Goal: Task Accomplishment & Management: Complete application form

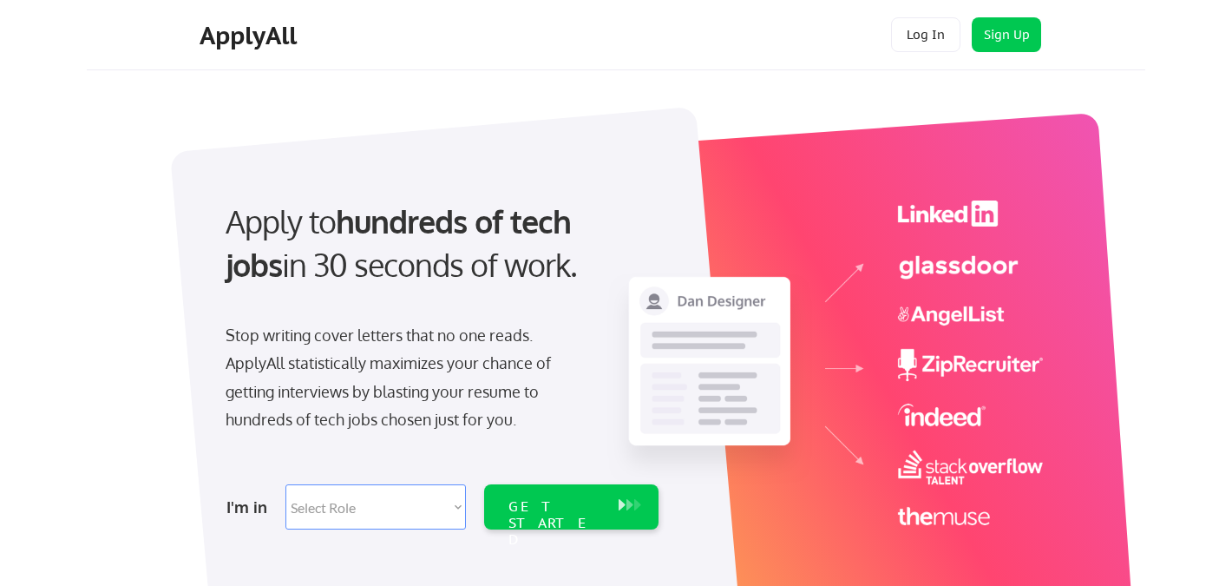
click at [387, 513] on select "Select Role Software Engineering Product Management Customer Success Sales UI/U…" at bounding box center [375, 506] width 180 height 45
select select ""technical_project_program_mgmt""
click at [285, 484] on select "Select Role Software Engineering Product Management Customer Success Sales UI/U…" at bounding box center [375, 506] width 180 height 45
select select ""technical_project_program_mgmt""
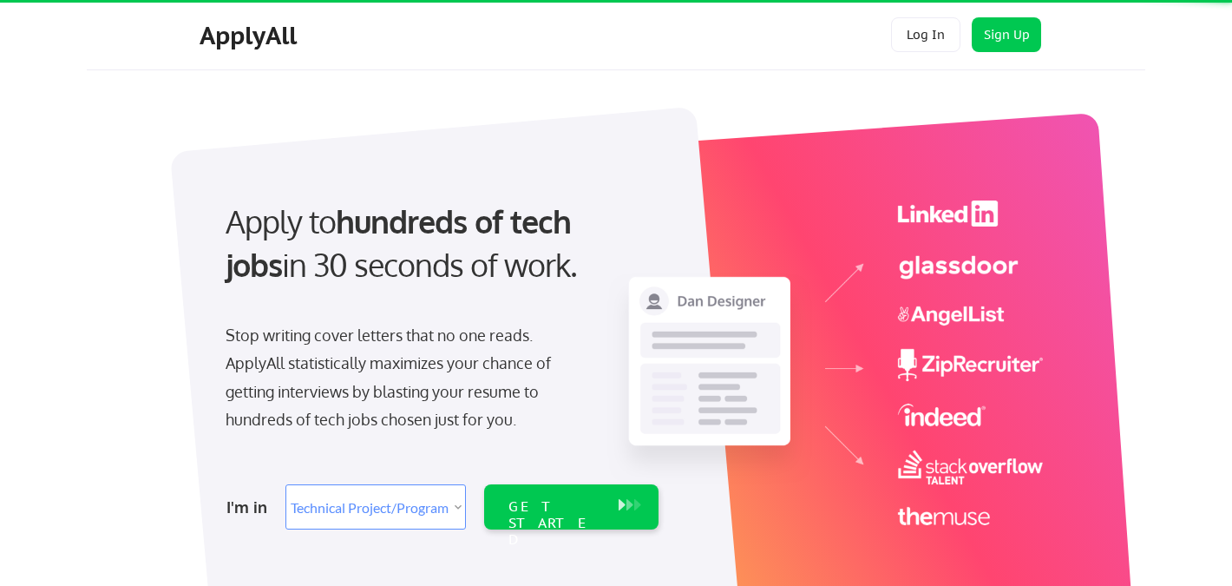
click at [395, 510] on select "Select Role Software Engineering Product Management Customer Success Sales UI/U…" at bounding box center [375, 506] width 180 height 45
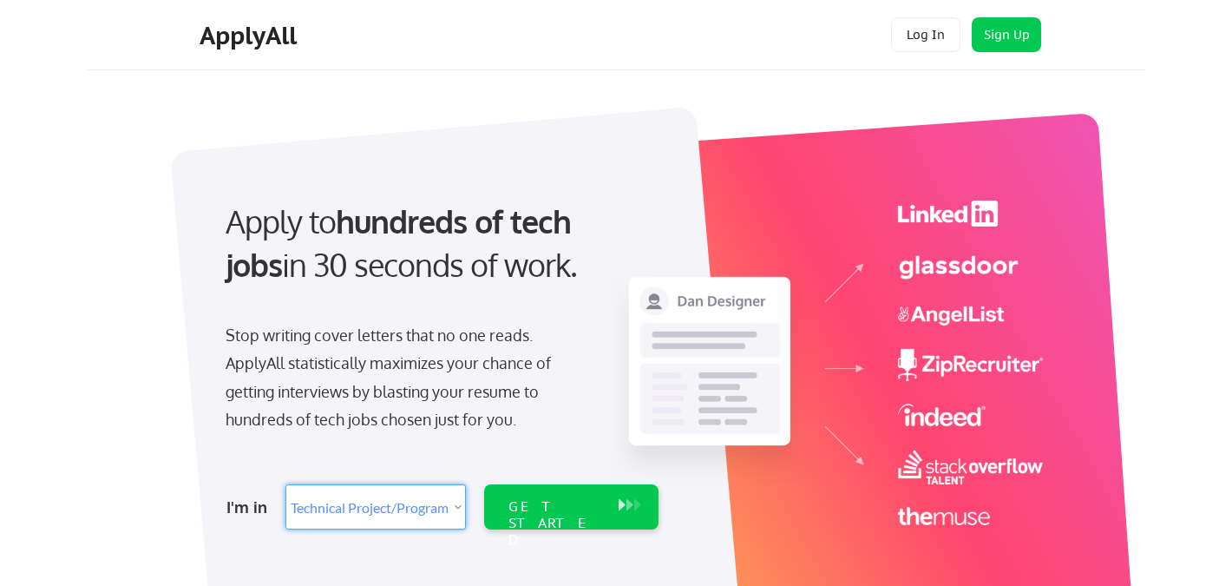
select select ""marketing___comms""
click at [285, 484] on select "Select Role Software Engineering Product Management Customer Success Sales UI/U…" at bounding box center [375, 506] width 180 height 45
select select ""marketing___comms""
click at [554, 503] on div "GET STARTED" at bounding box center [554, 523] width 93 height 50
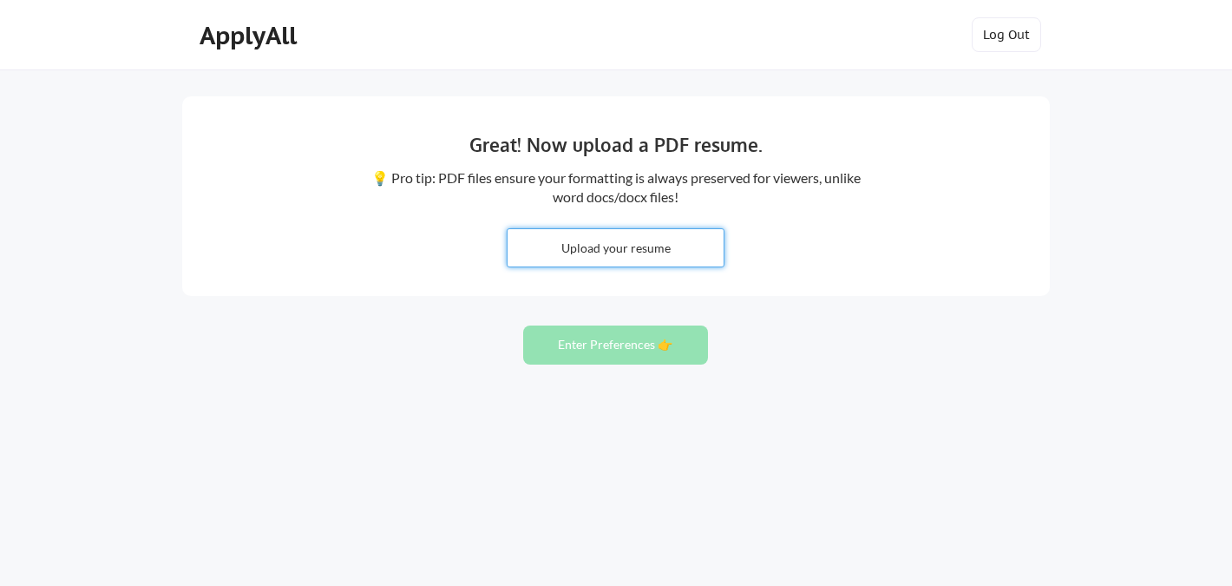
click at [604, 241] on input "file" at bounding box center [615, 247] width 216 height 37
type input "C:\fakepath\Karissa Paddie I Resume I 2025.pdf"
click at [583, 262] on input "file" at bounding box center [615, 247] width 216 height 37
type input "C:\fakepath\2025 I Karissa Paddie I Resume.pdf"
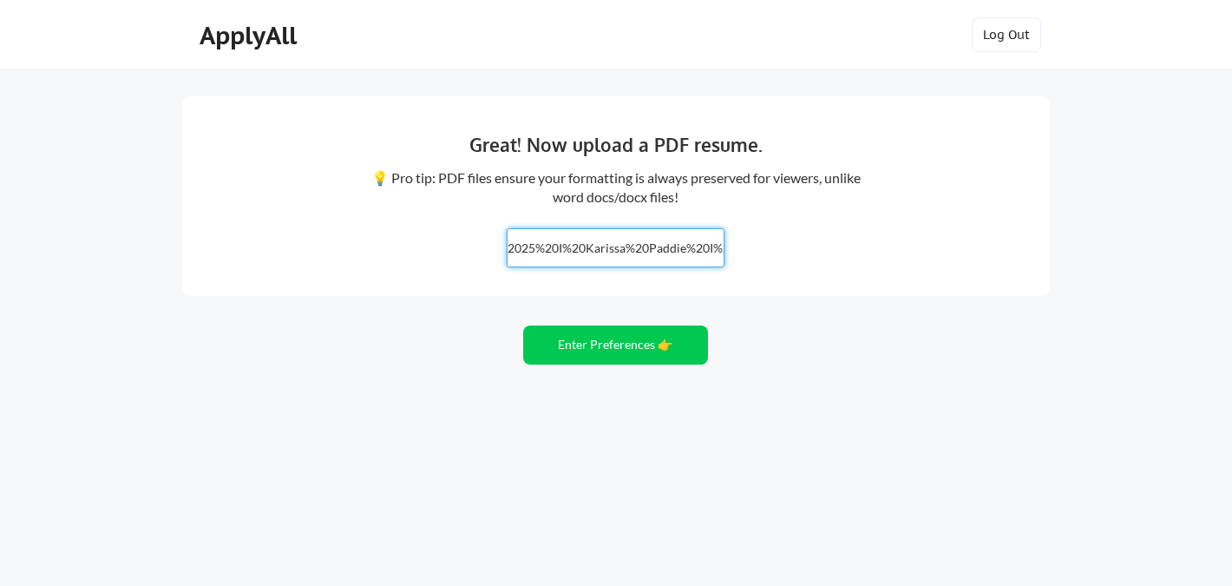
click at [576, 247] on input "file" at bounding box center [615, 247] width 216 height 37
type input "C:\fakepath\[PERSON_NAME] I Resume I 2025.pdf"
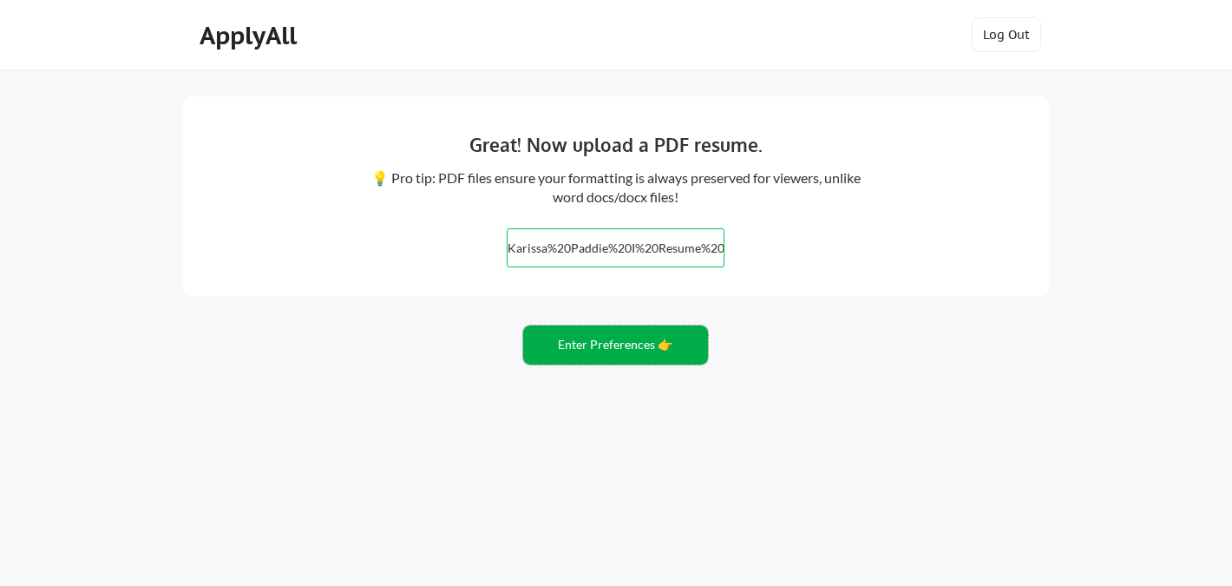
click at [656, 336] on button "Enter Preferences 👉" at bounding box center [615, 344] width 185 height 39
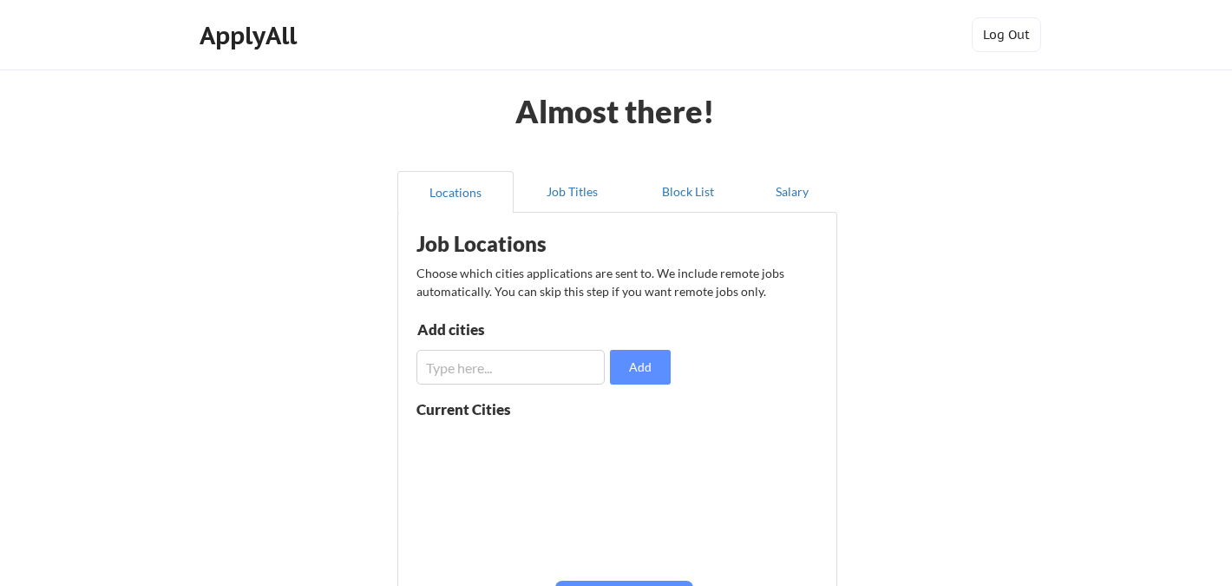
click at [532, 376] on input "input" at bounding box center [510, 367] width 188 height 35
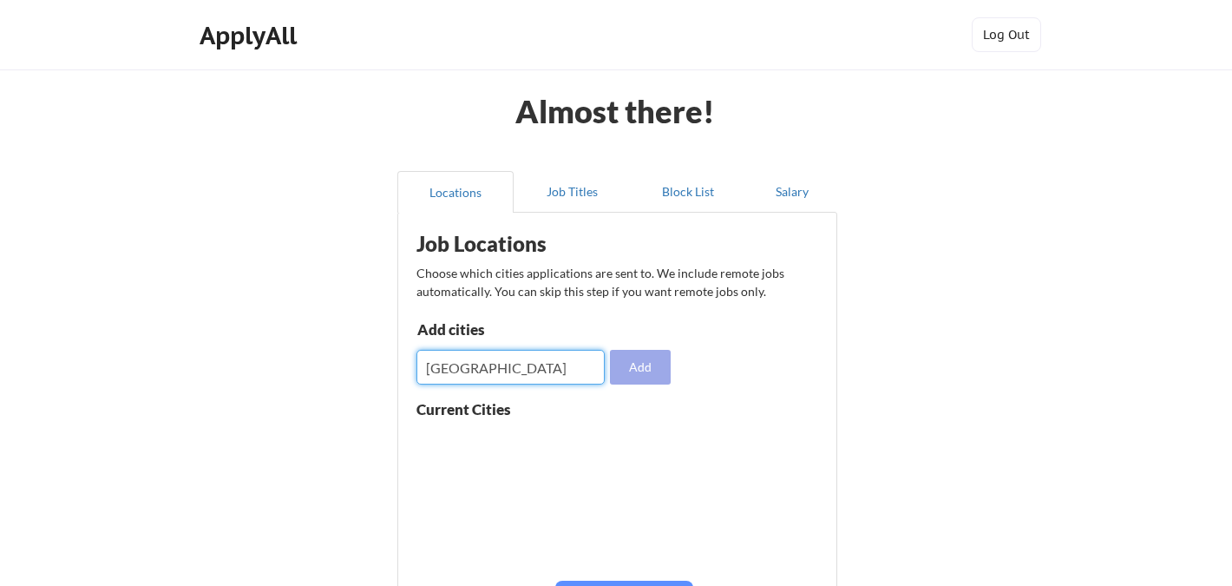
type input "[GEOGRAPHIC_DATA]"
click at [645, 365] on button "Add" at bounding box center [640, 367] width 61 height 35
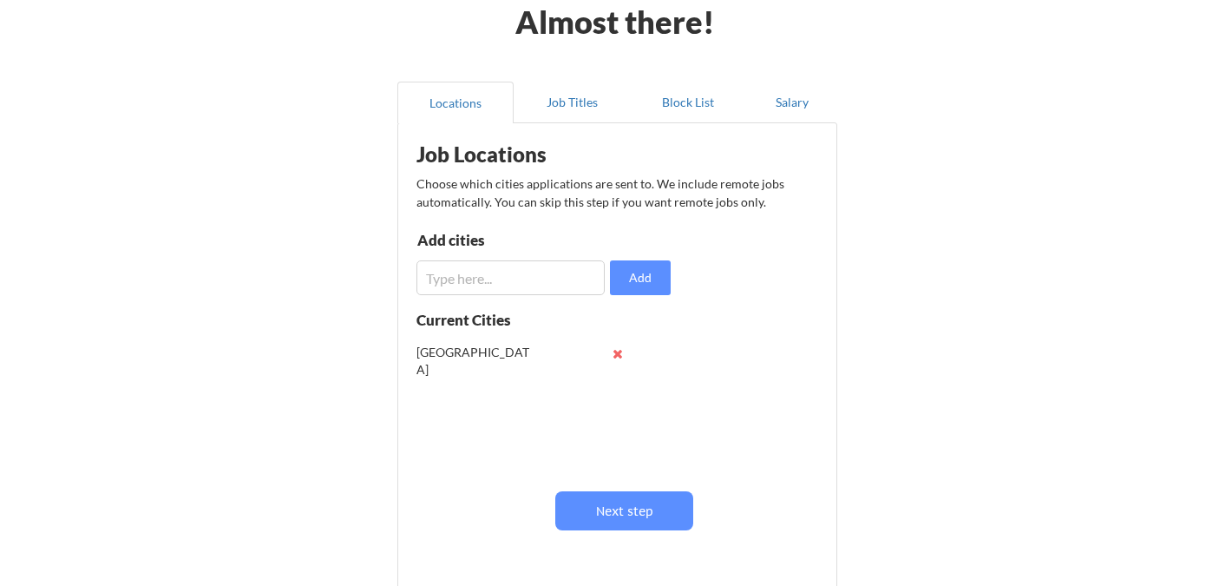
scroll to position [92, 0]
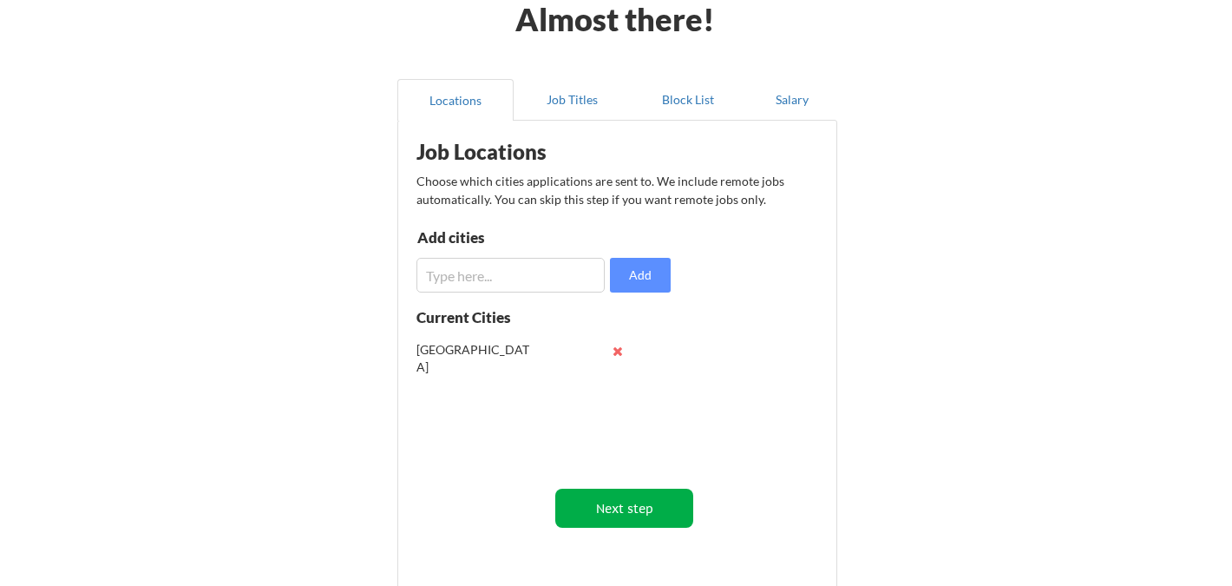
click at [628, 502] on button "Next step" at bounding box center [624, 507] width 138 height 39
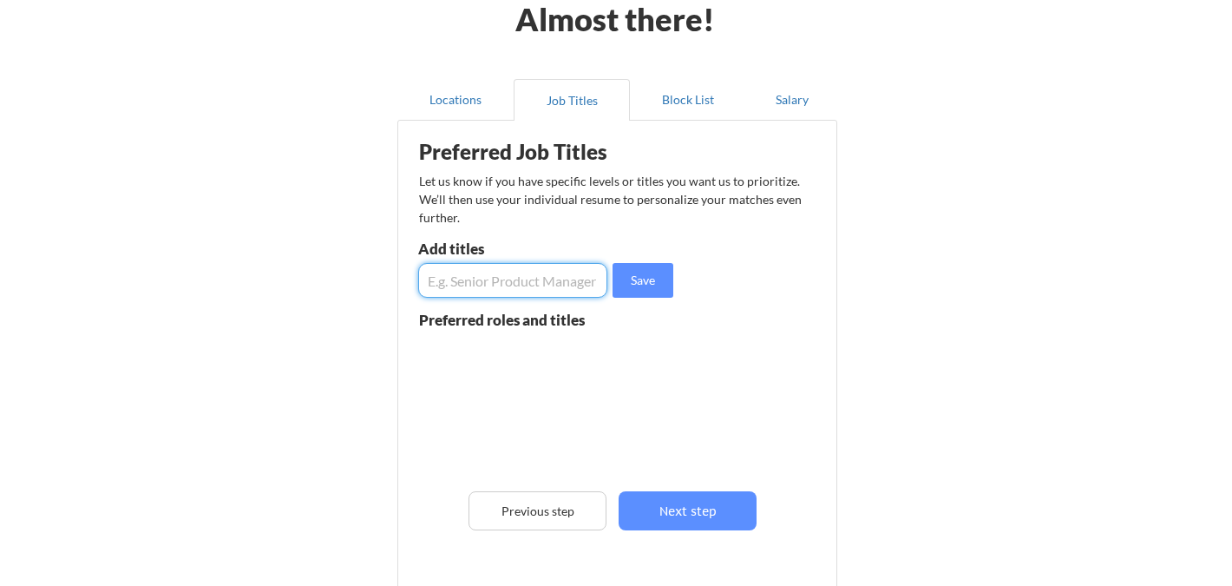
click at [545, 278] on input "input" at bounding box center [512, 280] width 189 height 35
type input "Growth Marketing"
click at [652, 282] on button "Save" at bounding box center [642, 280] width 61 height 35
click at [522, 279] on input "input" at bounding box center [512, 280] width 189 height 35
type input "Head of Growth Marketing"
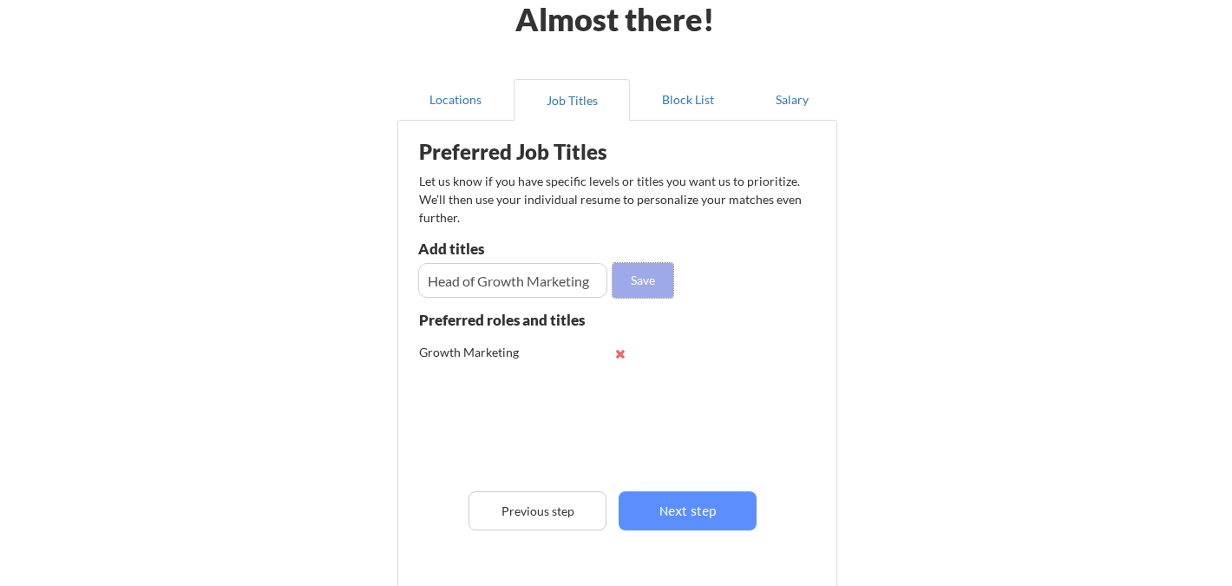
click at [638, 280] on button "Save" at bounding box center [642, 280] width 61 height 35
click at [529, 285] on input "input" at bounding box center [512, 280] width 189 height 35
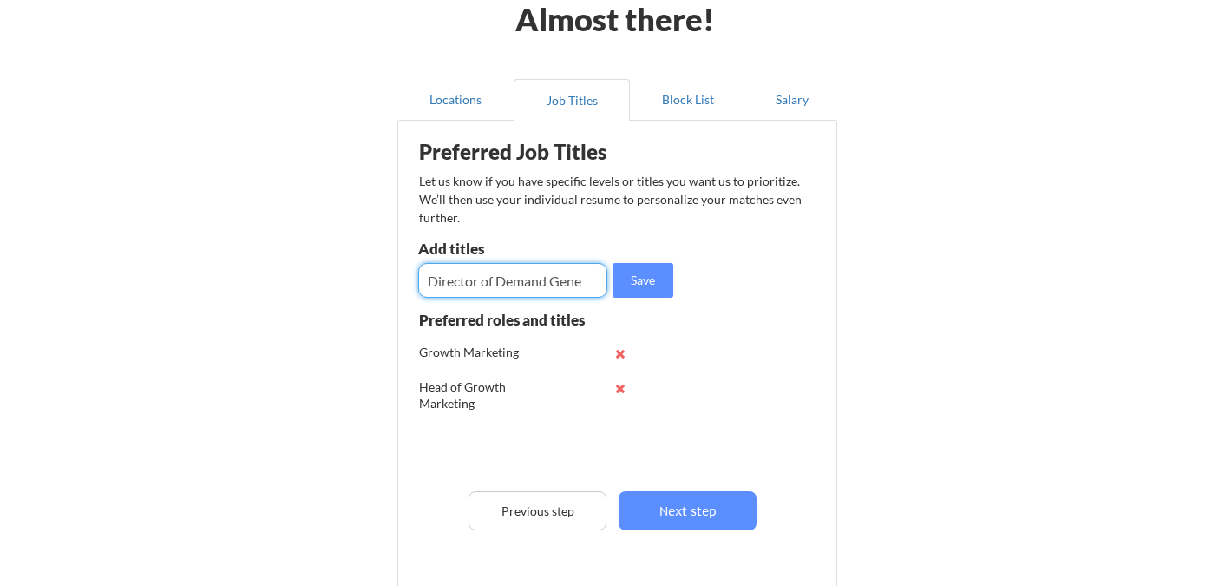
type input "Director of Demand Gener"
click at [494, 270] on input "input" at bounding box center [512, 280] width 189 height 35
click at [494, 271] on input "input" at bounding box center [512, 280] width 189 height 35
type input "Growth Marketing Manager"
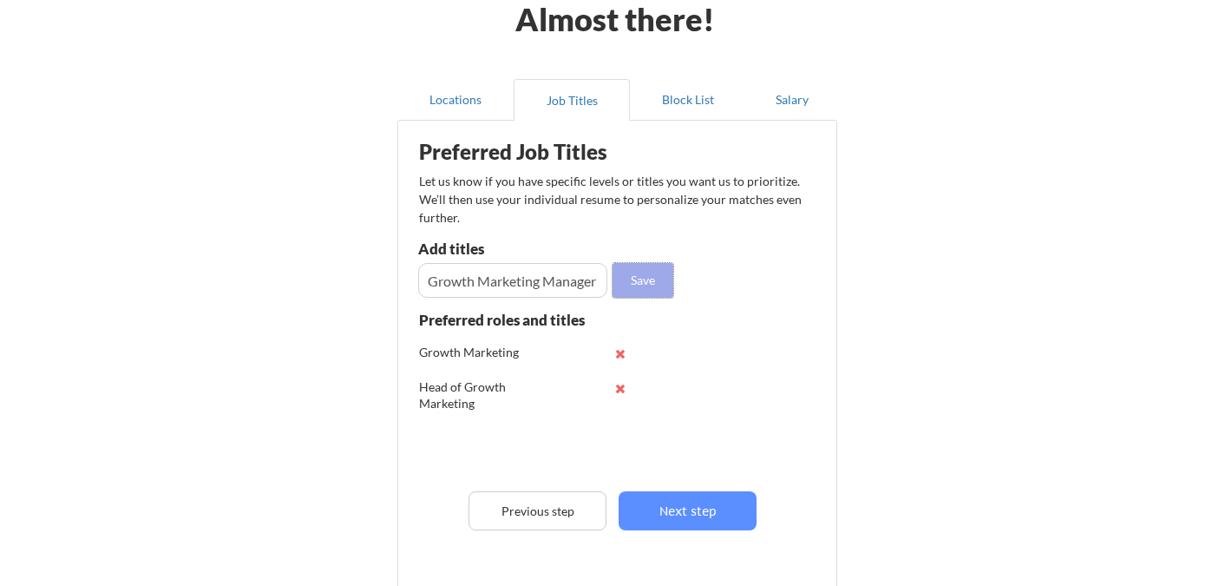
click at [639, 265] on button "Save" at bounding box center [642, 280] width 61 height 35
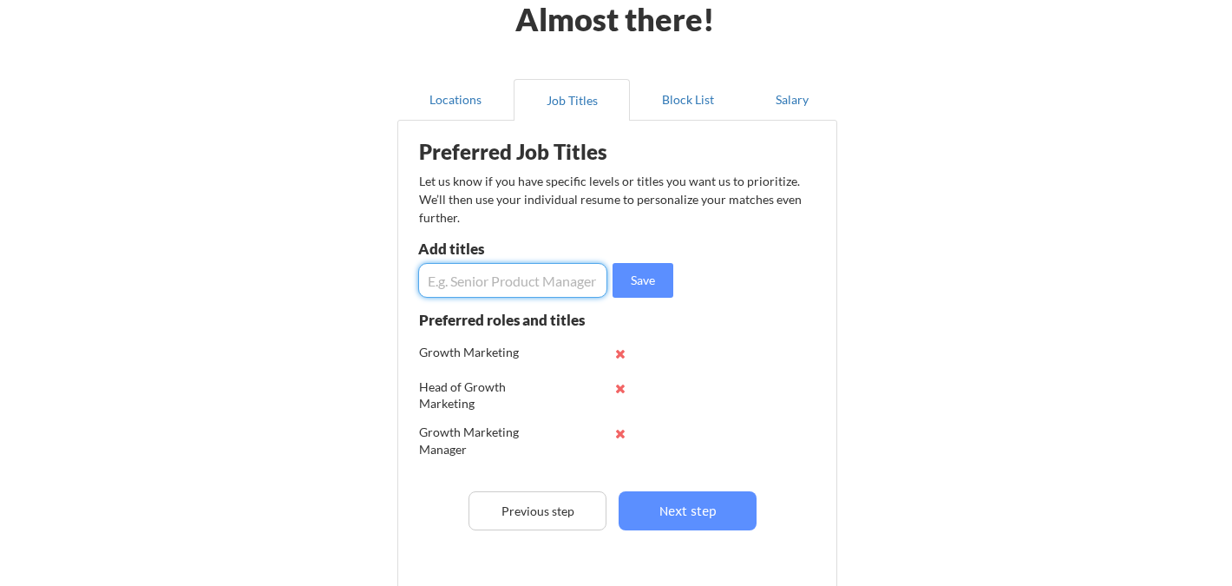
click at [532, 281] on input "input" at bounding box center [512, 280] width 189 height 35
type input "Startup Marketing"
click at [637, 283] on button "Save" at bounding box center [642, 280] width 61 height 35
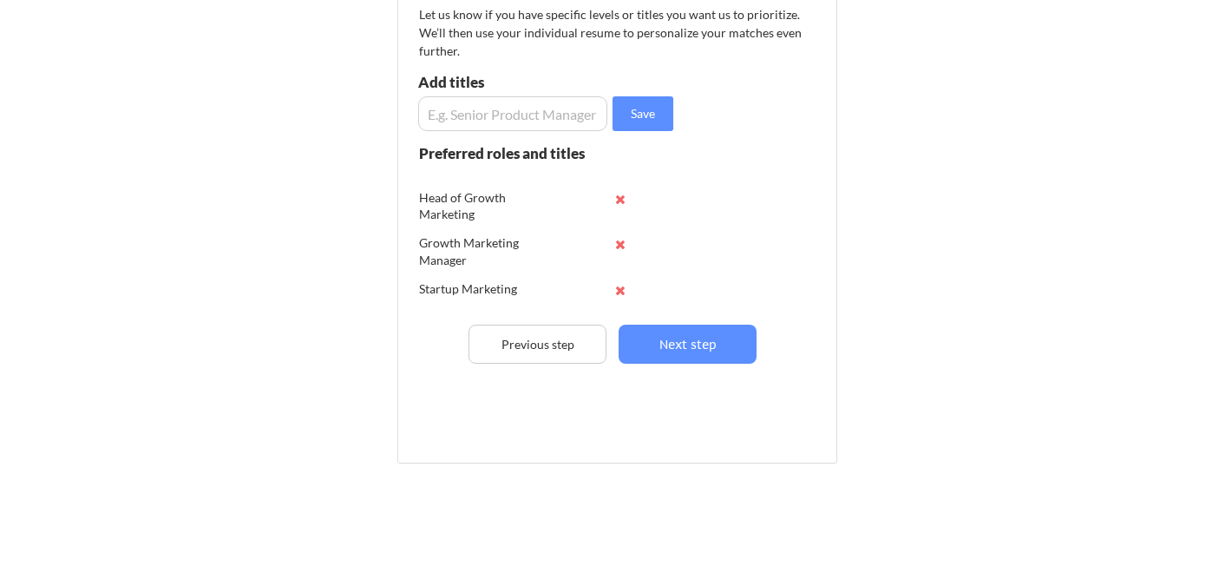
scroll to position [113, 0]
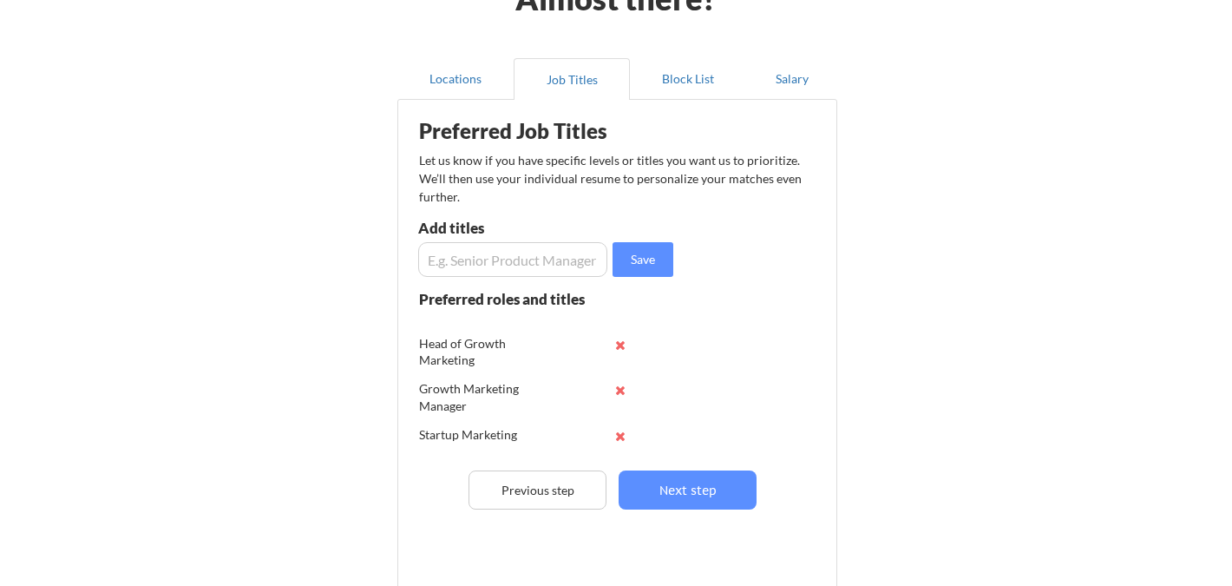
click at [498, 258] on input "input" at bounding box center [512, 259] width 189 height 35
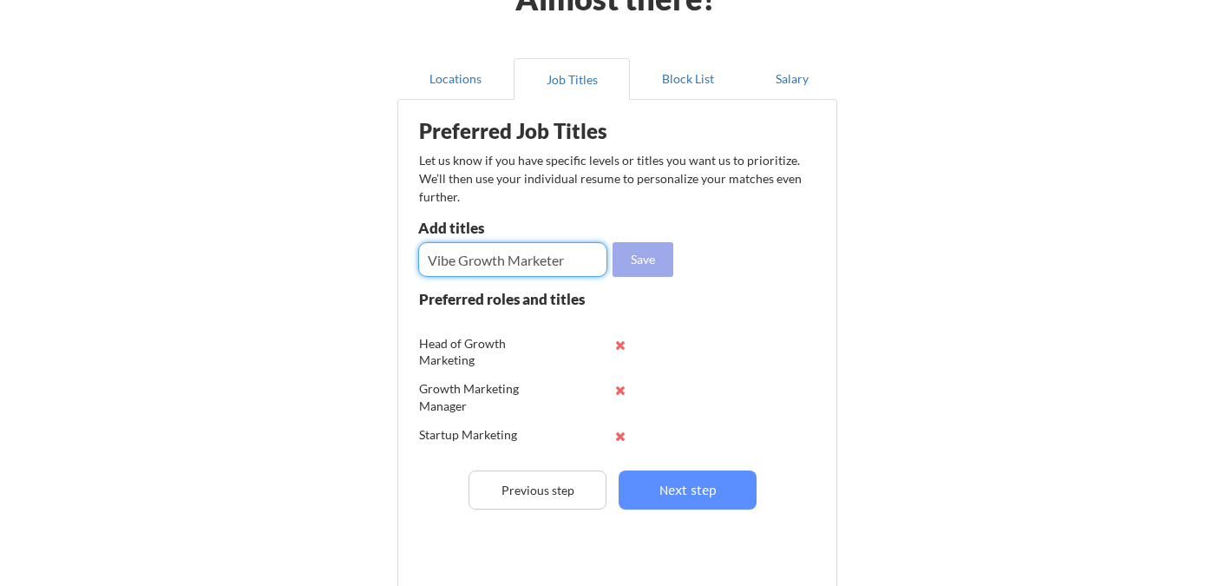
type input "Vibe Growth Marketer"
click at [630, 254] on button "Save" at bounding box center [642, 259] width 61 height 35
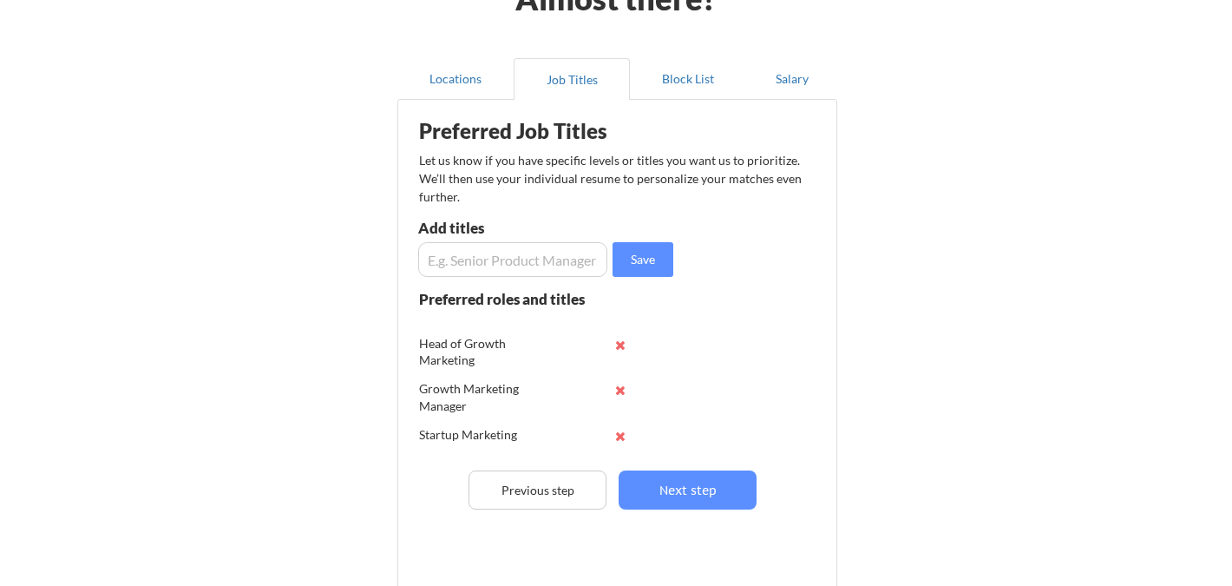
scroll to position [102, 0]
click at [517, 264] on input "input" at bounding box center [512, 259] width 189 height 35
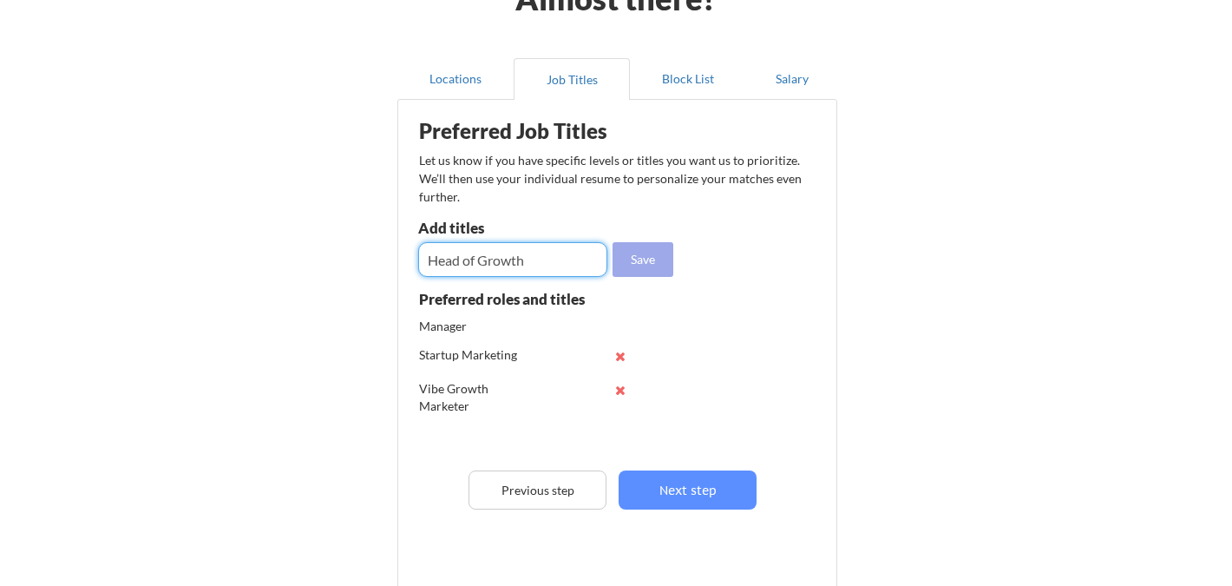
type input "Head of Growth"
click at [630, 266] on button "Save" at bounding box center [642, 259] width 61 height 35
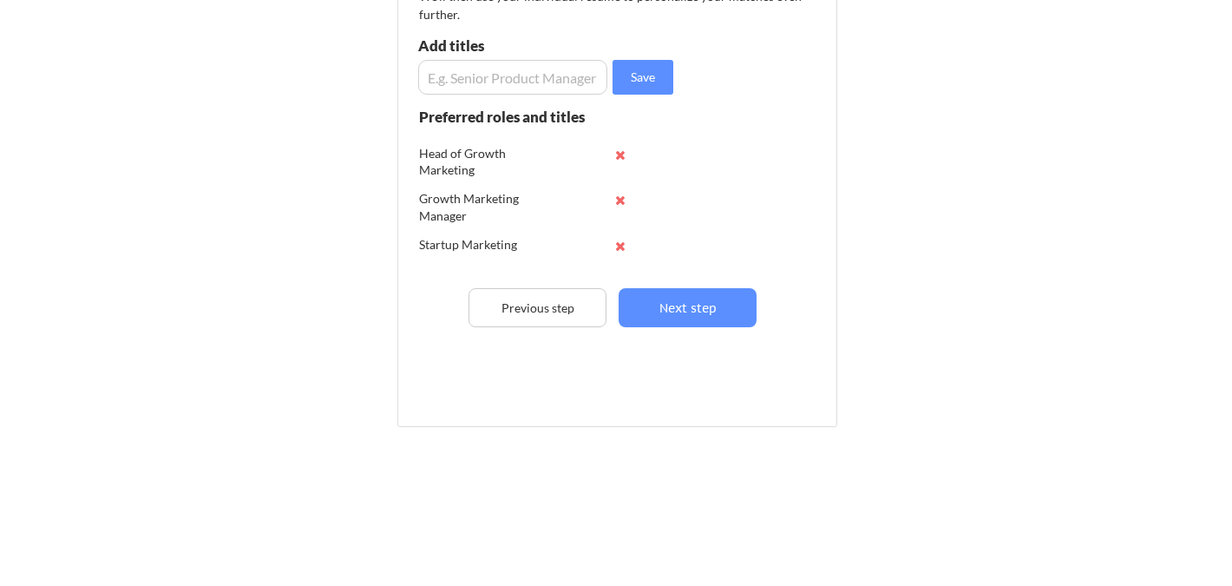
scroll to position [0, 0]
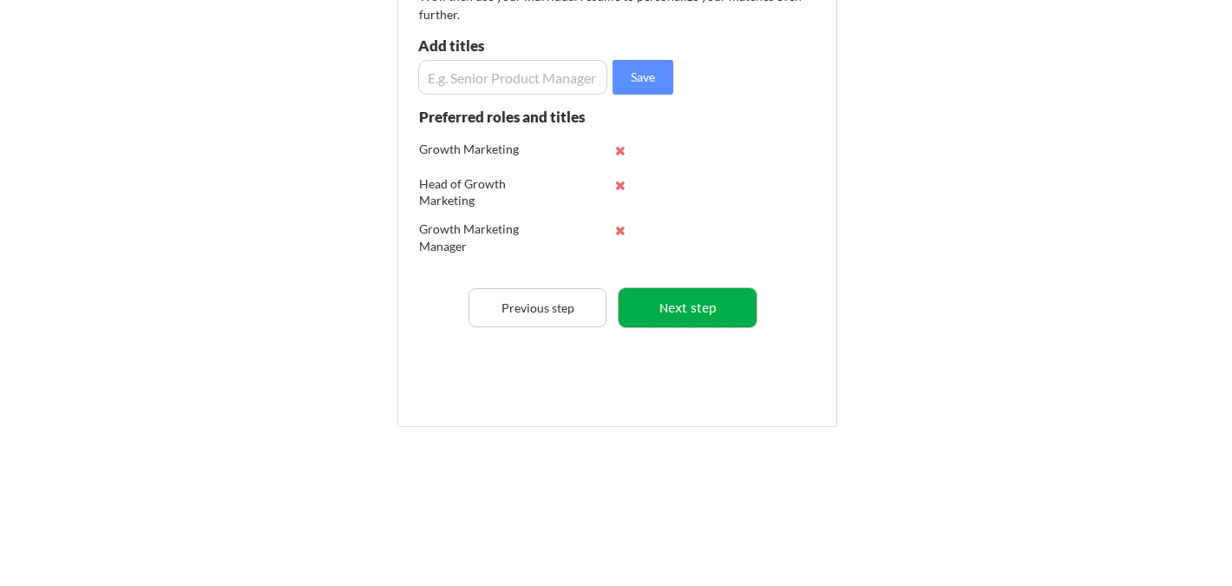
click at [670, 293] on button "Next step" at bounding box center [688, 307] width 138 height 39
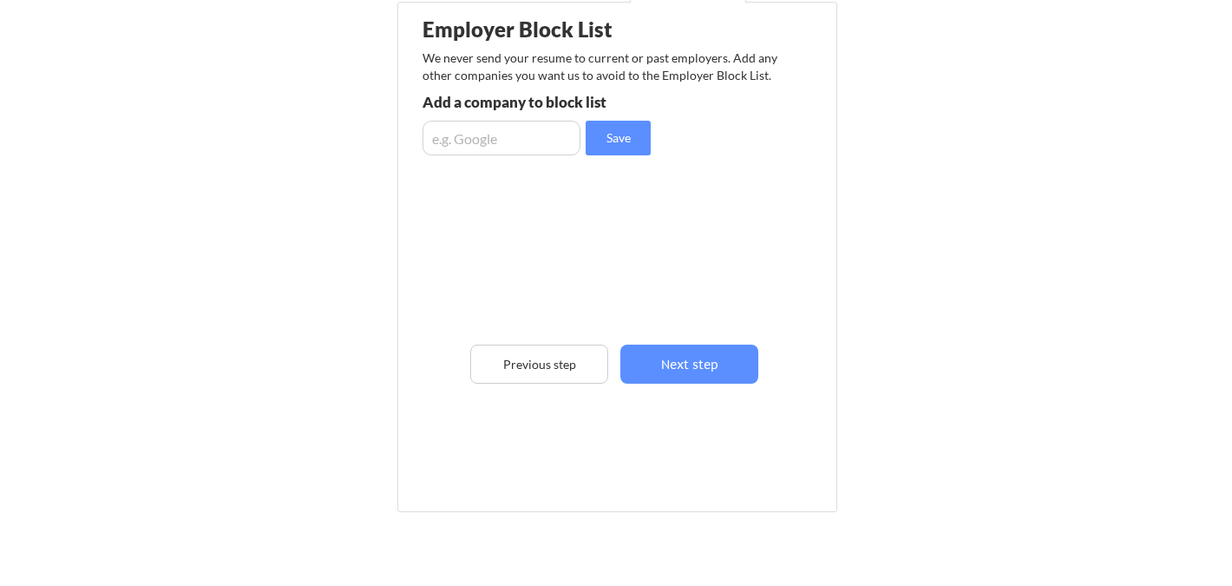
scroll to position [195, 0]
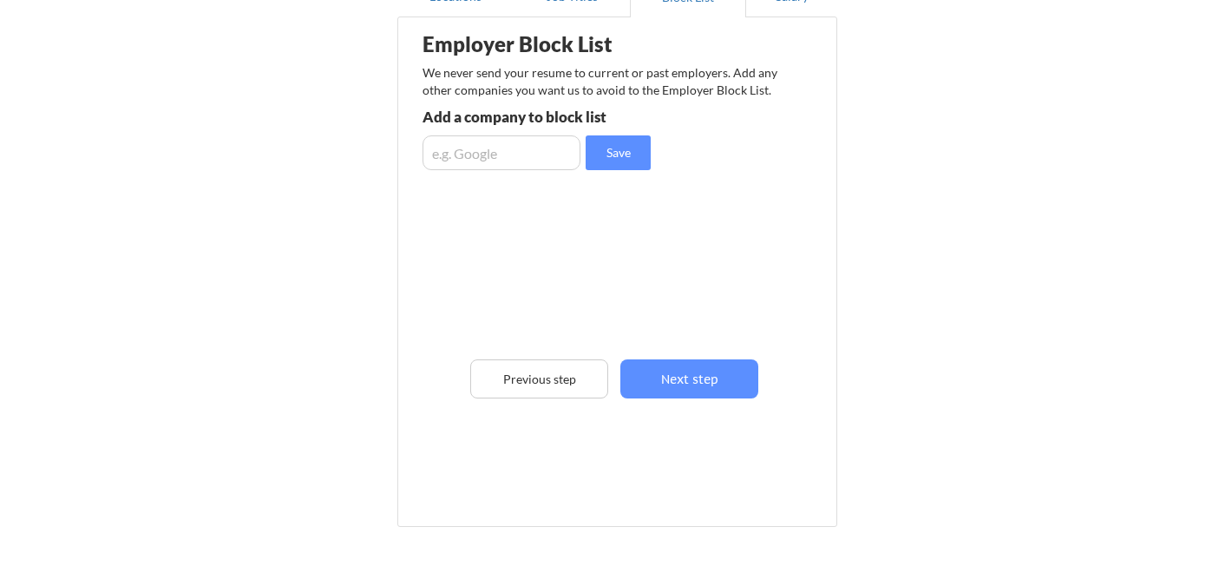
click at [472, 163] on input "input" at bounding box center [501, 152] width 158 height 35
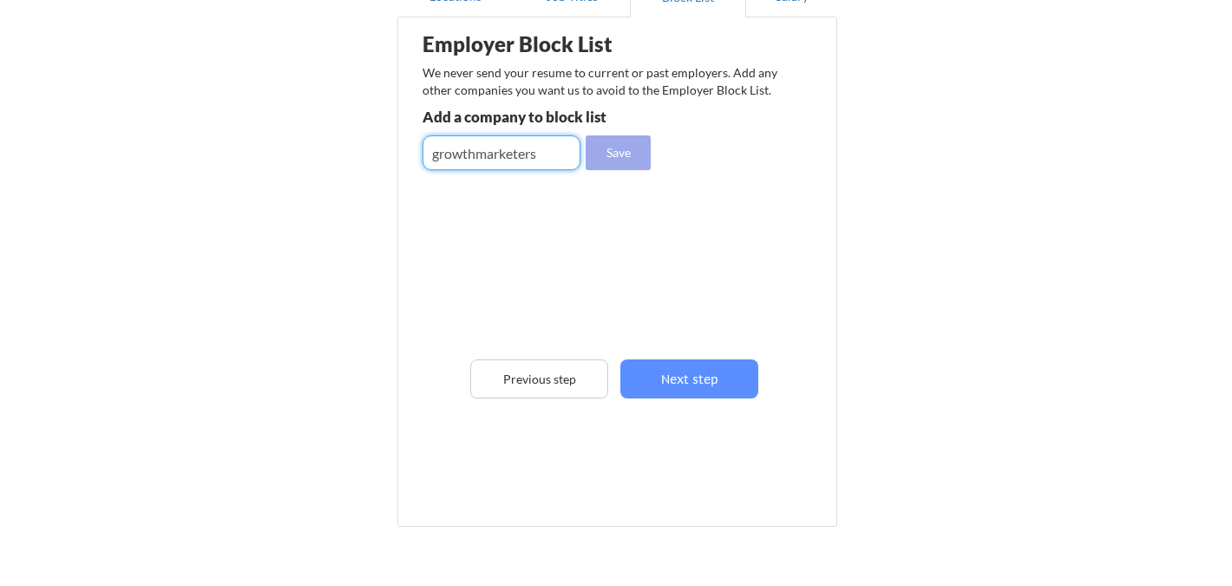
type input "growthmarketers"
click at [621, 147] on button "Save" at bounding box center [618, 152] width 65 height 35
click at [493, 147] on input "input" at bounding box center [501, 152] width 158 height 35
type input "bolt"
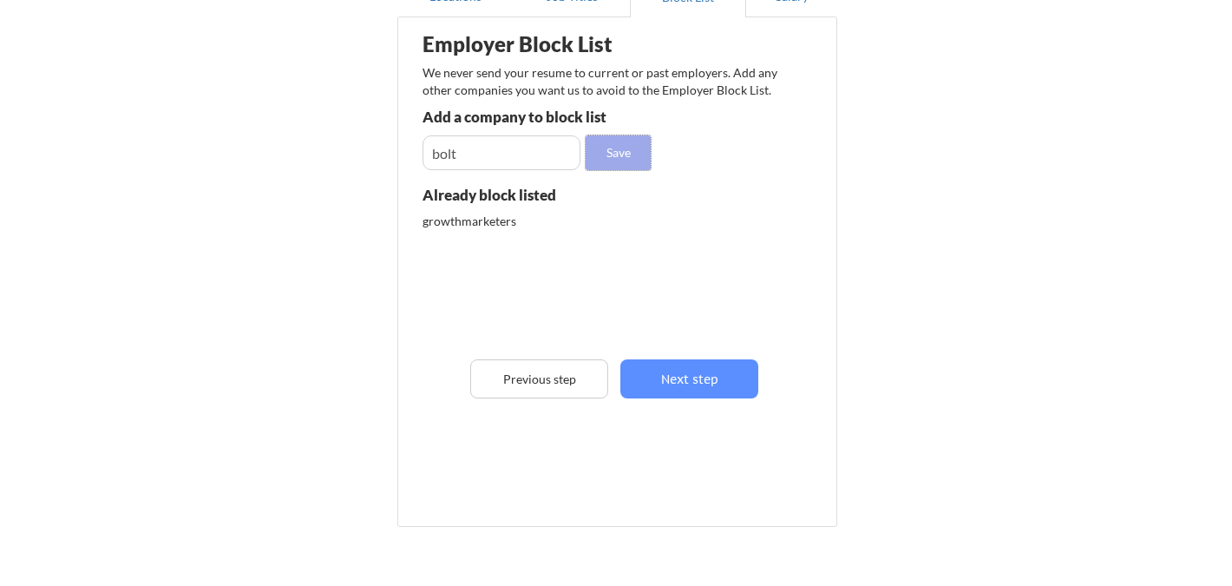
click at [605, 151] on button "Save" at bounding box center [618, 152] width 65 height 35
click at [566, 155] on input "input" at bounding box center [501, 152] width 158 height 35
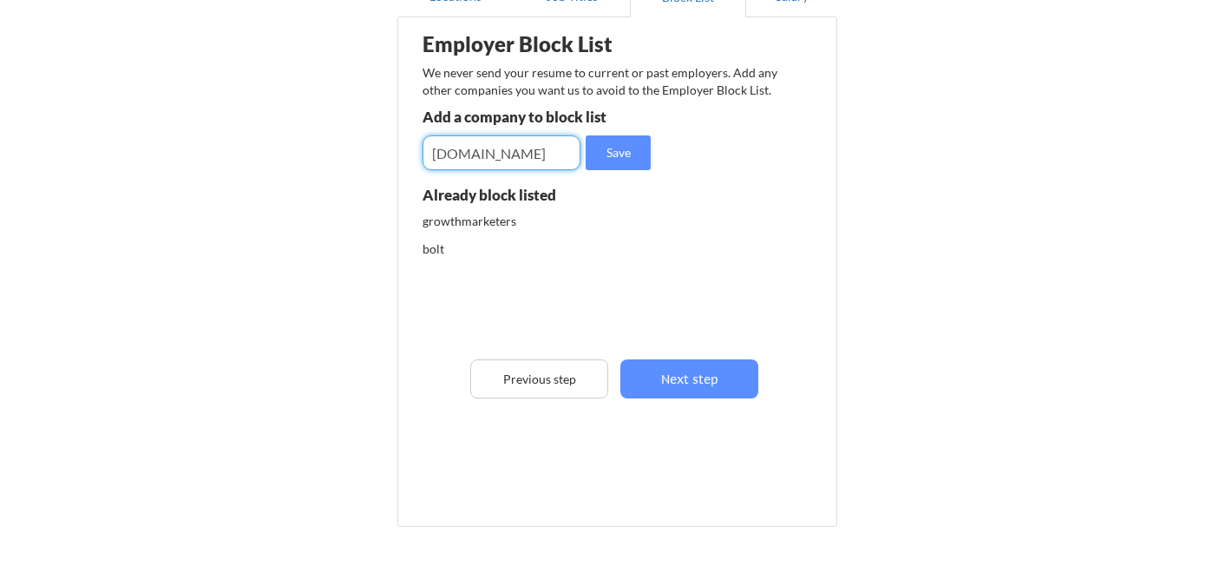
type input "bolt.com"
click at [626, 148] on button "Save" at bounding box center [618, 152] width 65 height 35
click at [471, 155] on input "input" at bounding box center [501, 152] width 158 height 35
type input "bolt checkout"
click at [605, 155] on button "Save" at bounding box center [618, 152] width 65 height 35
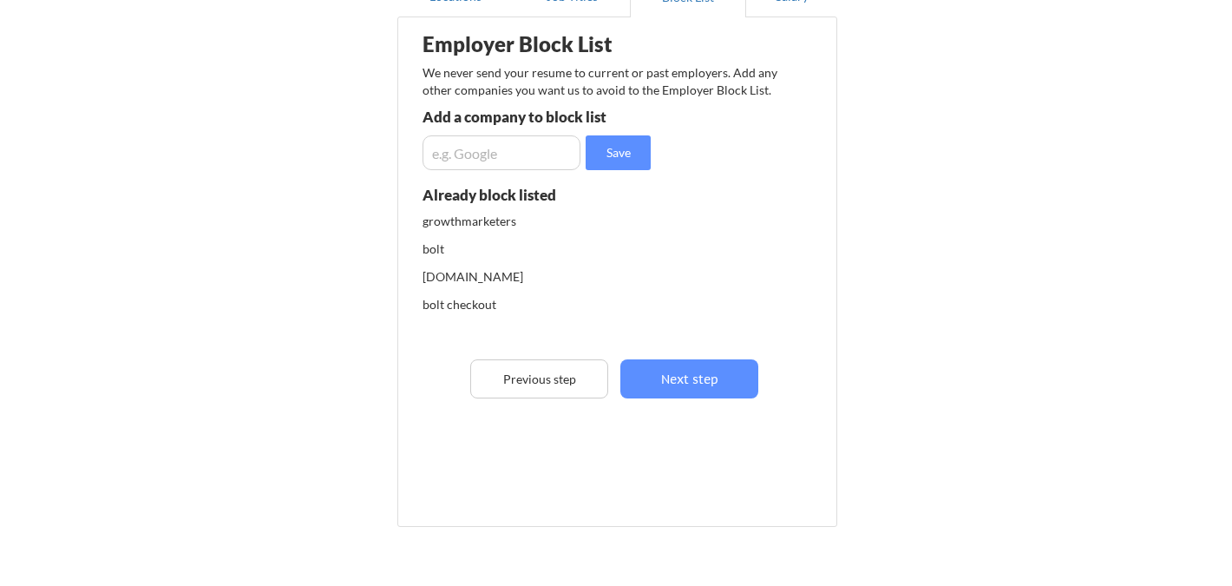
click at [531, 158] on input "input" at bounding box center [501, 152] width 158 height 35
type input "safegraph"
click at [599, 168] on button "Save" at bounding box center [618, 152] width 65 height 35
click at [547, 161] on input "input" at bounding box center [501, 152] width 158 height 35
type input "nqb8"
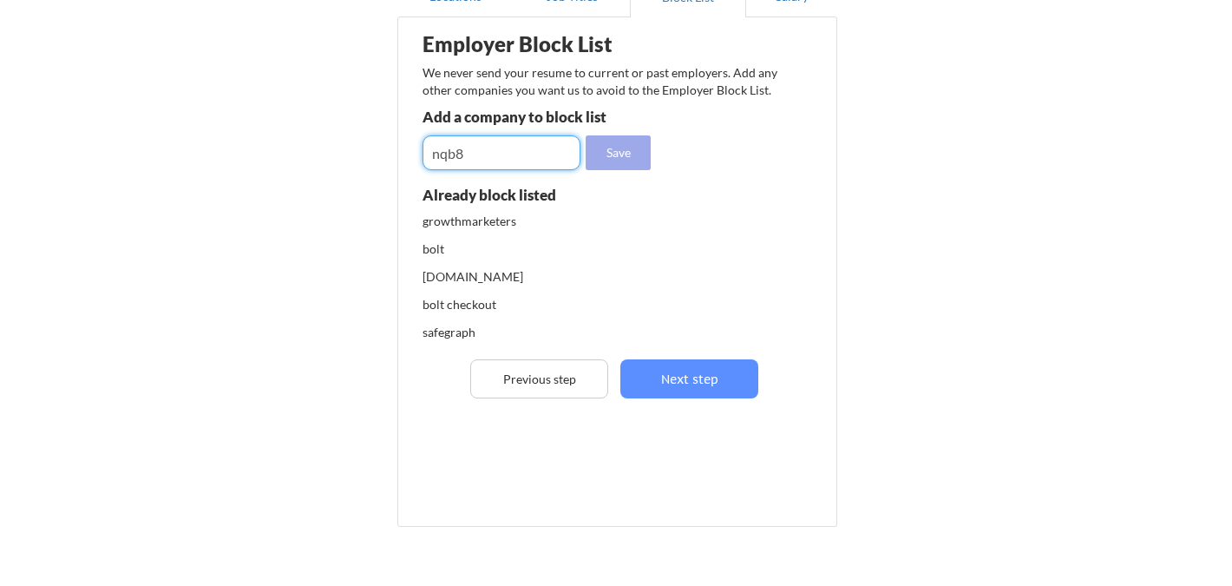
click at [608, 157] on button "Save" at bounding box center [618, 152] width 65 height 35
click at [475, 173] on div "Employer Block List We never send your resume to current or past employers. Add…" at bounding box center [617, 246] width 421 height 448
click at [472, 145] on input "input" at bounding box center [501, 152] width 158 height 35
type input "love"
click at [609, 152] on button "Save" at bounding box center [618, 152] width 65 height 35
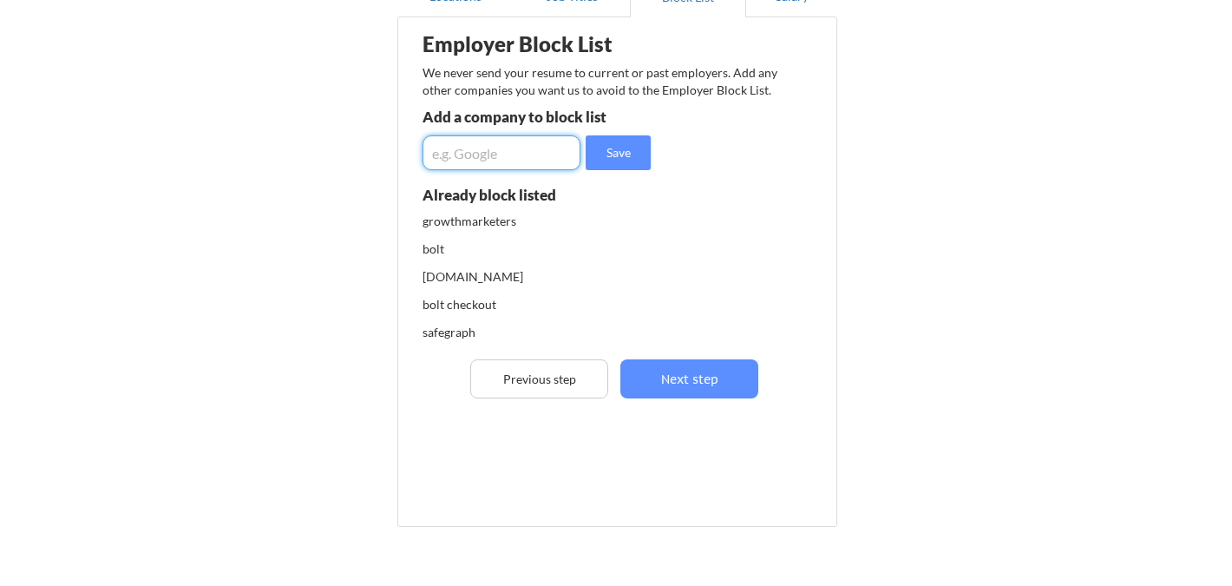
click at [516, 147] on input "input" at bounding box center [501, 152] width 158 height 35
type input "love.com"
click at [606, 157] on button "Save" at bounding box center [618, 152] width 65 height 35
click at [494, 159] on input "input" at bounding box center [501, 152] width 158 height 35
type input "Polarr"
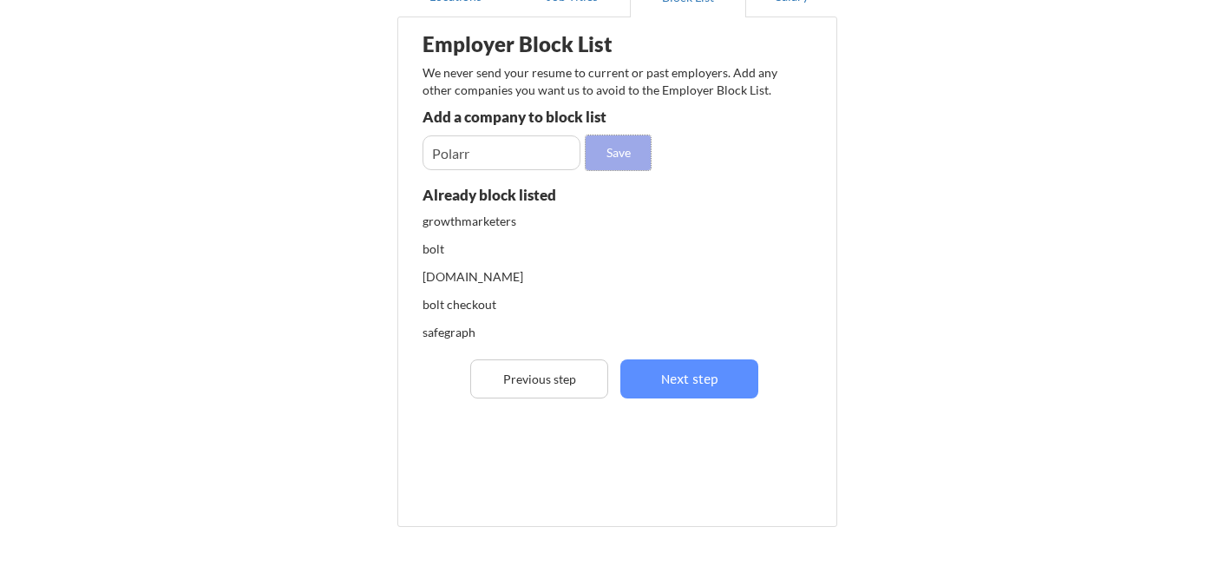
click at [621, 153] on button "Save" at bounding box center [618, 152] width 65 height 35
click at [496, 160] on input "input" at bounding box center [501, 152] width 158 height 35
type input "stayreve.com"
click at [619, 153] on button "Save" at bounding box center [618, 152] width 65 height 35
click at [561, 154] on input "input" at bounding box center [501, 152] width 158 height 35
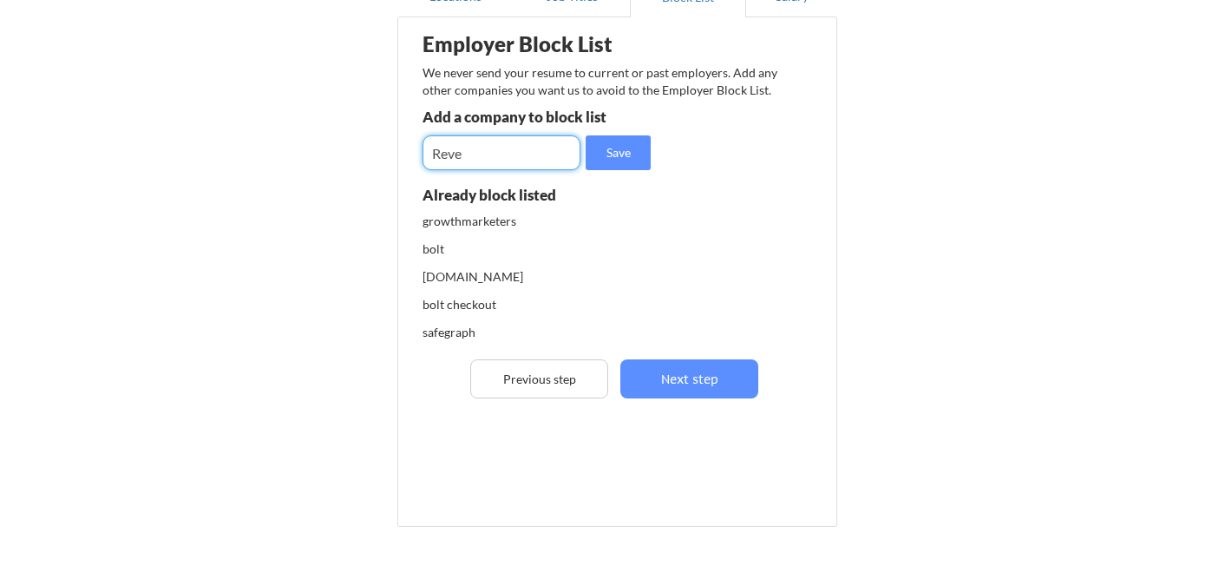
type input "Reve"
click at [606, 151] on button "Save" at bounding box center [618, 152] width 65 height 35
click at [482, 165] on input "input" at bounding box center [501, 152] width 158 height 35
type input "ef7"
click at [603, 155] on button "Save" at bounding box center [618, 152] width 65 height 35
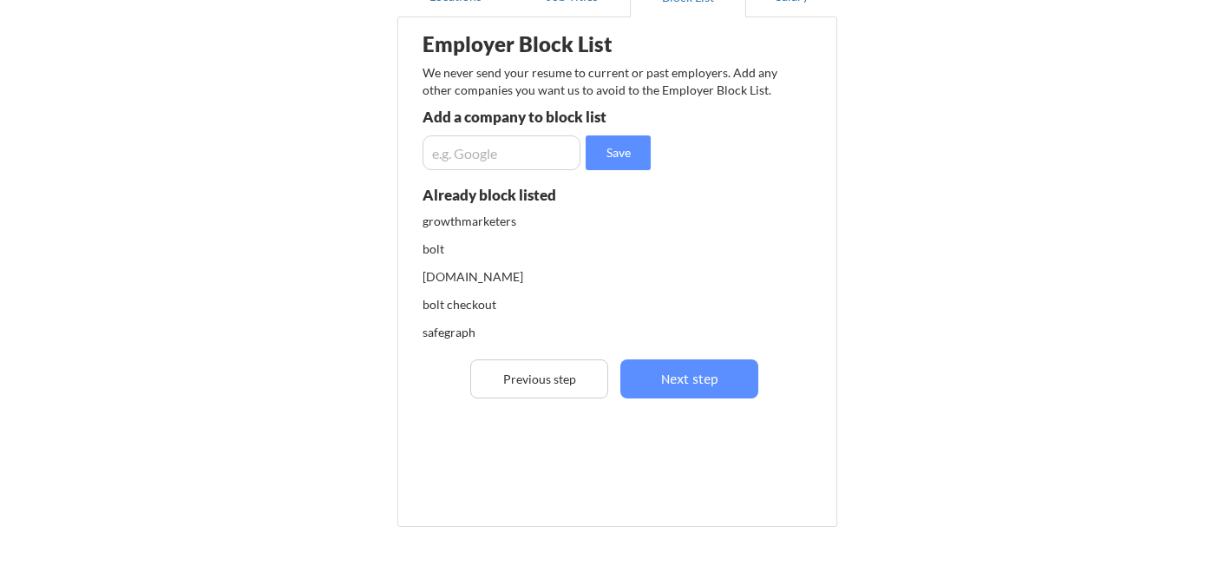
click at [469, 155] on input "input" at bounding box center [501, 152] width 158 height 35
type input "ef7 holdings, llc"
click at [642, 158] on button "Save" at bounding box center [618, 152] width 65 height 35
click at [715, 390] on button "Next step" at bounding box center [689, 378] width 138 height 39
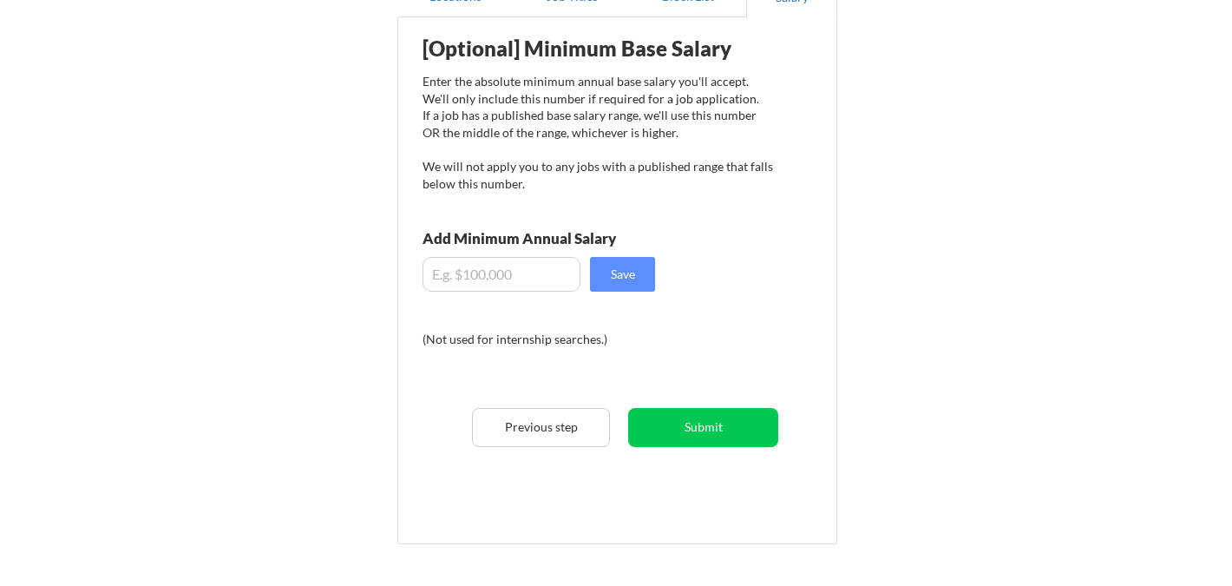
click at [496, 284] on input "input" at bounding box center [501, 274] width 158 height 35
type input "$170,000"
click at [611, 275] on button "Save" at bounding box center [622, 274] width 65 height 35
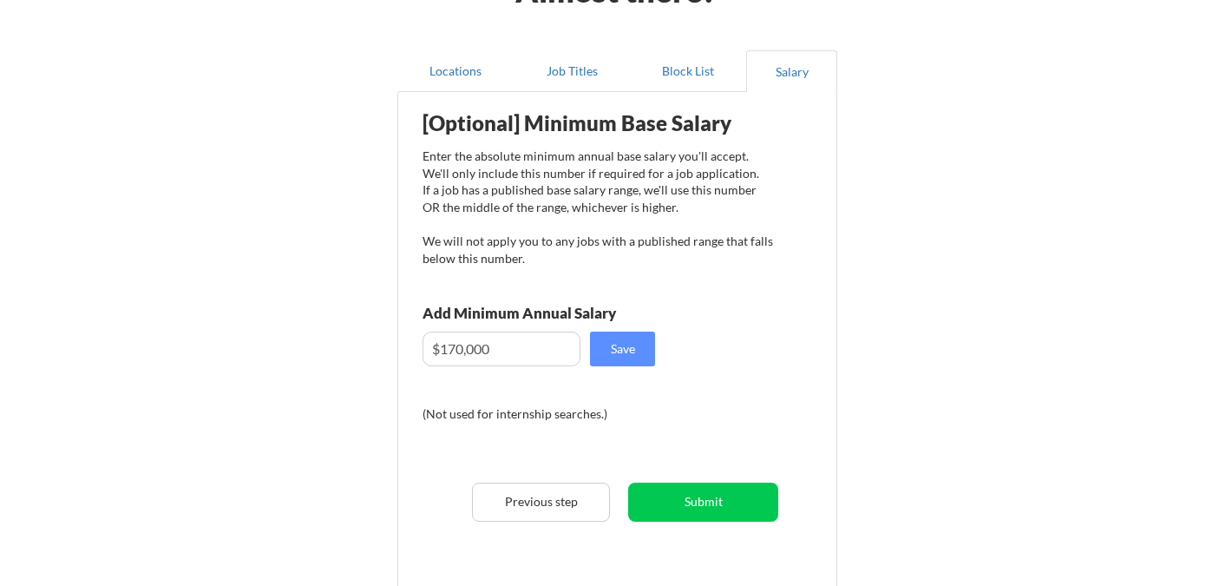
scroll to position [119, 0]
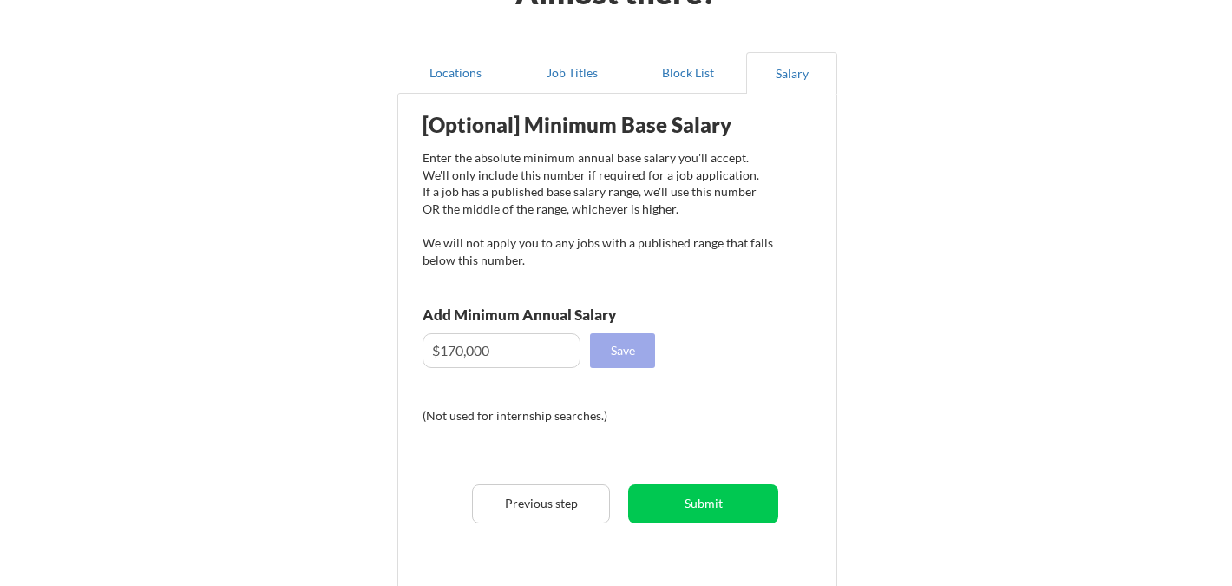
click at [623, 346] on button "Save" at bounding box center [622, 350] width 65 height 35
click at [692, 514] on button "Submit" at bounding box center [703, 503] width 150 height 39
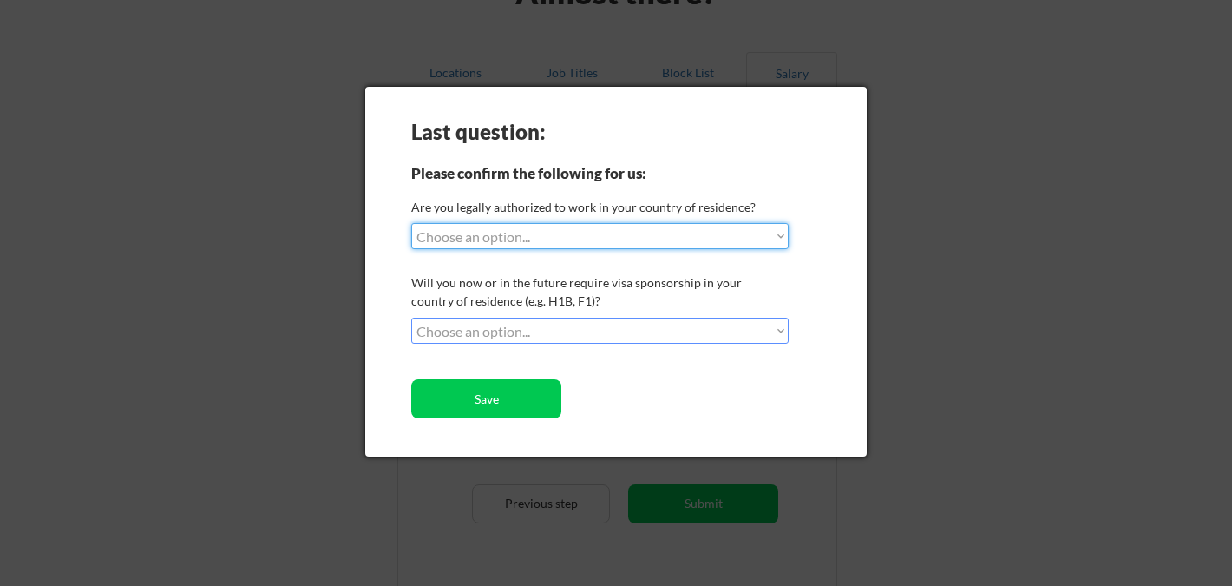
click at [579, 239] on select "Choose an option... Yes, I am a US Citizen Yes, I am a Canadian Citizen Yes, I …" at bounding box center [599, 236] width 377 height 26
select select ""yes__i_am_a_us_citizen""
click at [411, 223] on select "Choose an option... Yes, I am a US Citizen Yes, I am a Canadian Citizen Yes, I …" at bounding box center [599, 236] width 377 height 26
click at [555, 328] on select "Choose an option... No, I will not need sponsorship Yes, I will need sponsorship" at bounding box center [599, 331] width 377 height 26
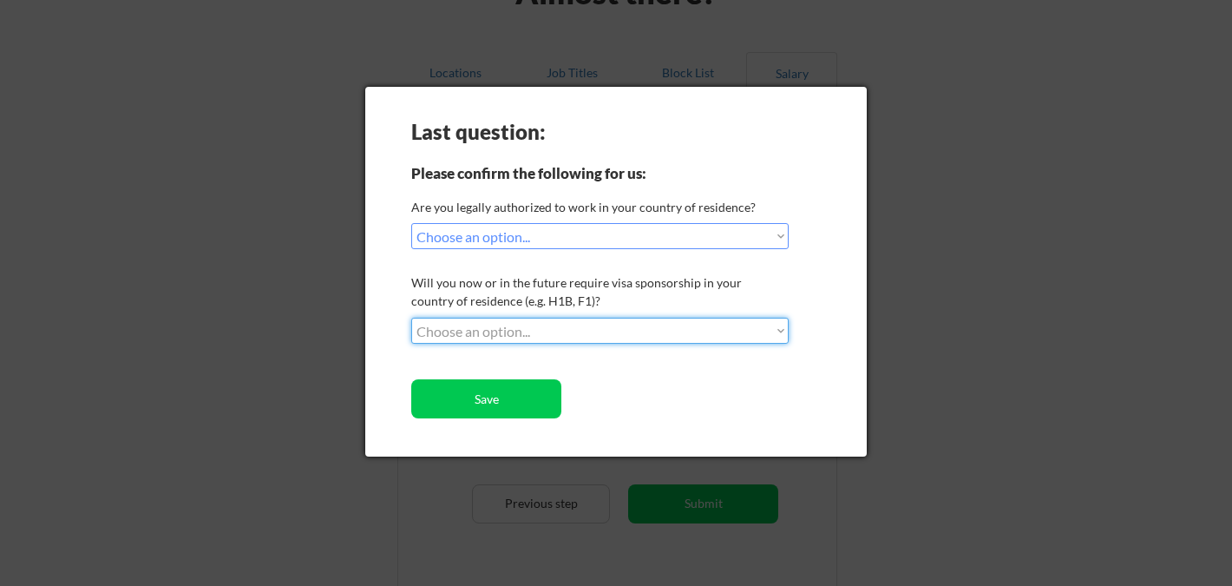
select select ""no__i_will_not_need_sponsorship""
click at [411, 318] on select "Choose an option... No, I will not need sponsorship Yes, I will need sponsorship" at bounding box center [599, 331] width 377 height 26
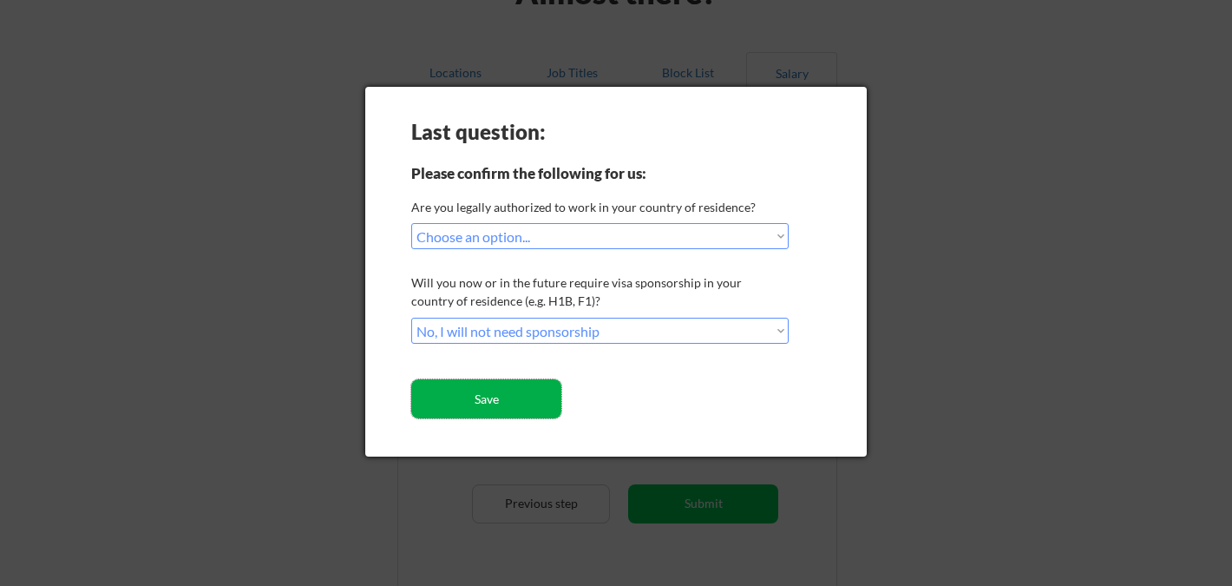
click at [509, 404] on button "Save" at bounding box center [486, 398] width 150 height 39
click at [520, 398] on button "Save" at bounding box center [486, 398] width 150 height 39
click at [887, 112] on div at bounding box center [616, 293] width 1232 height 586
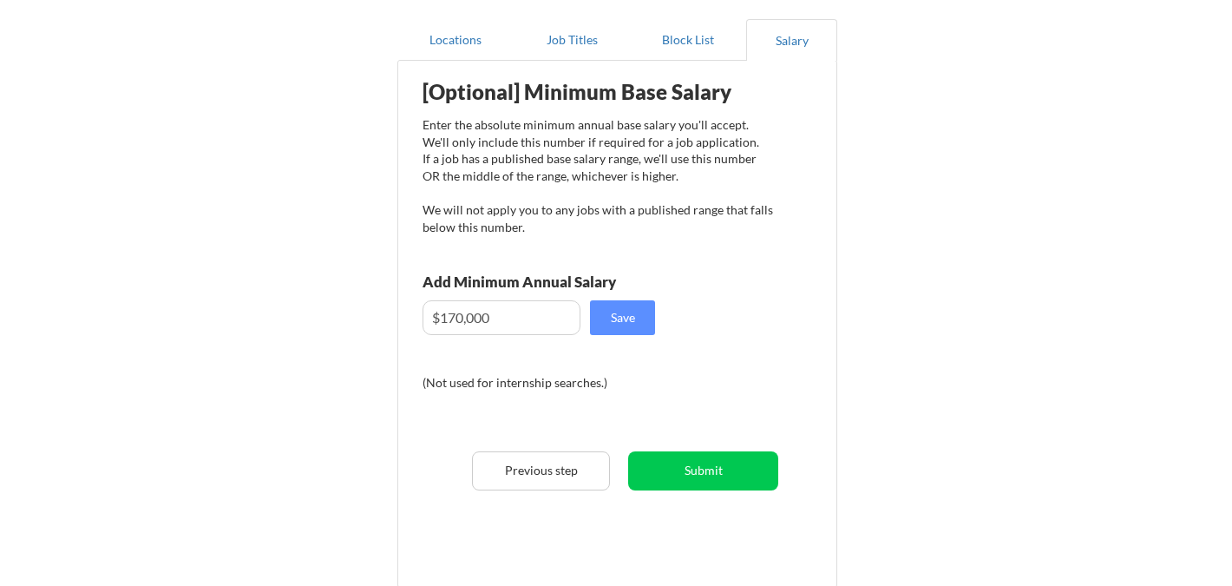
scroll to position [312, 0]
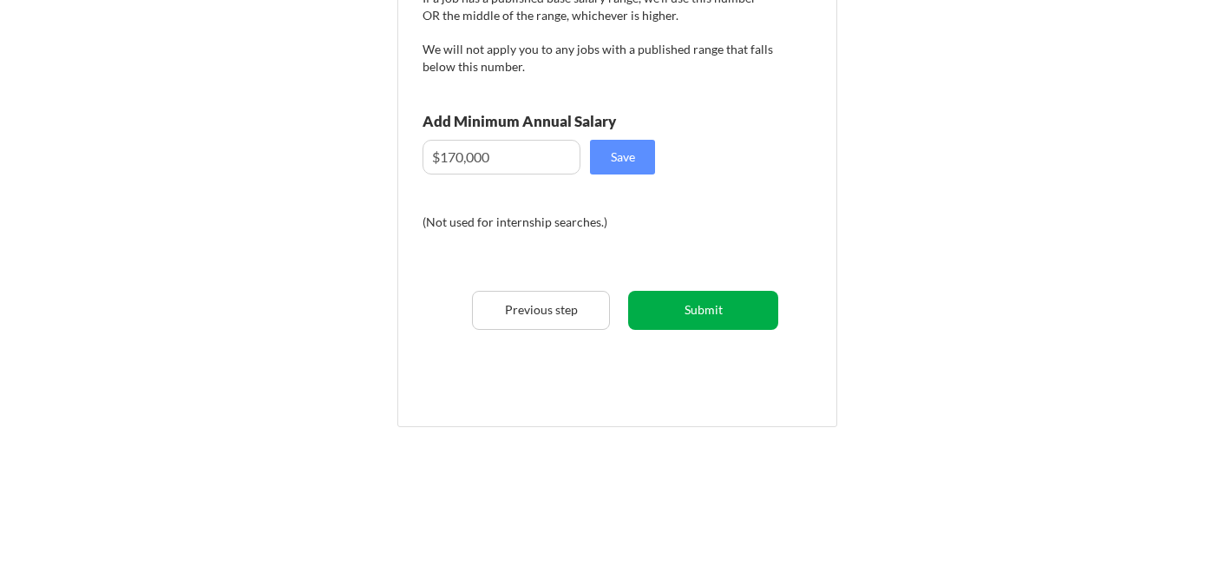
click at [710, 311] on button "Submit" at bounding box center [703, 310] width 150 height 39
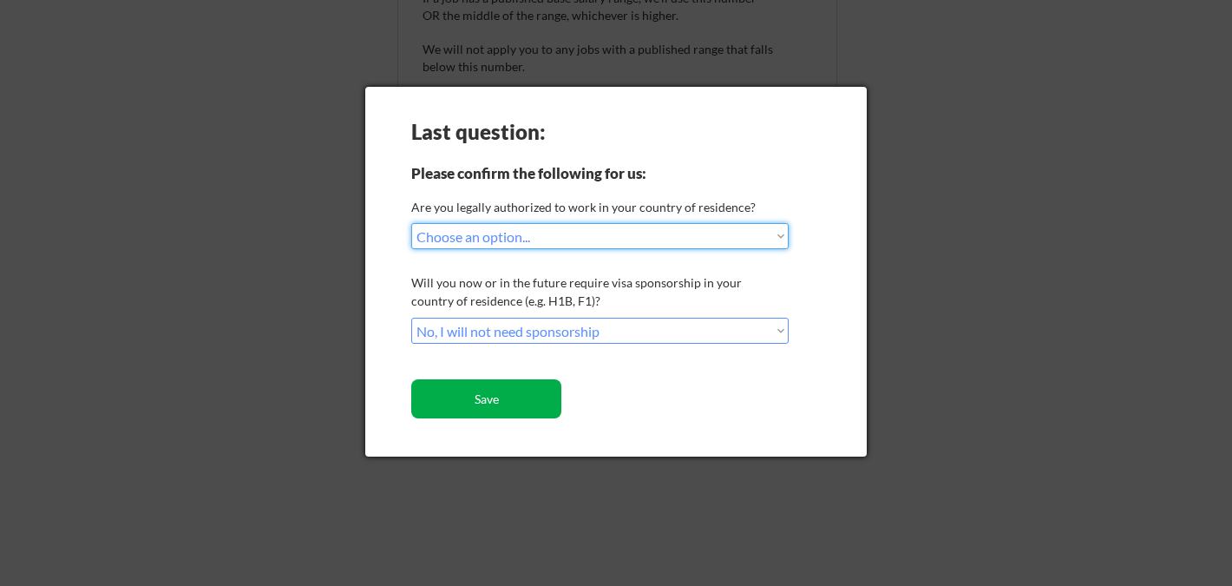
click at [511, 381] on button "Save" at bounding box center [486, 398] width 150 height 39
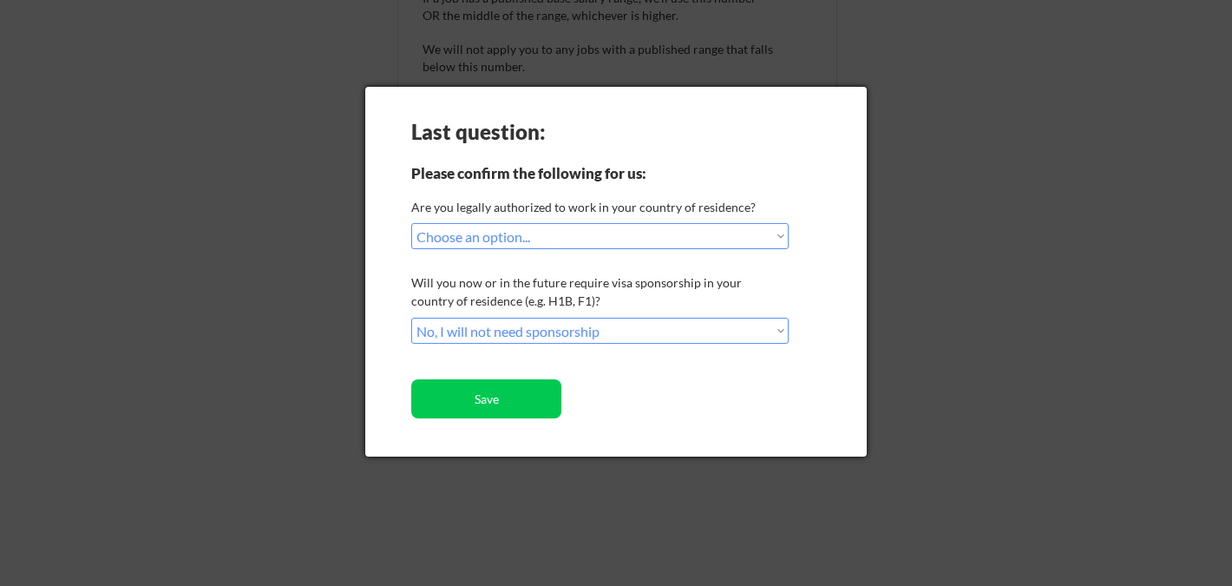
click at [956, 185] on div at bounding box center [616, 293] width 1232 height 586
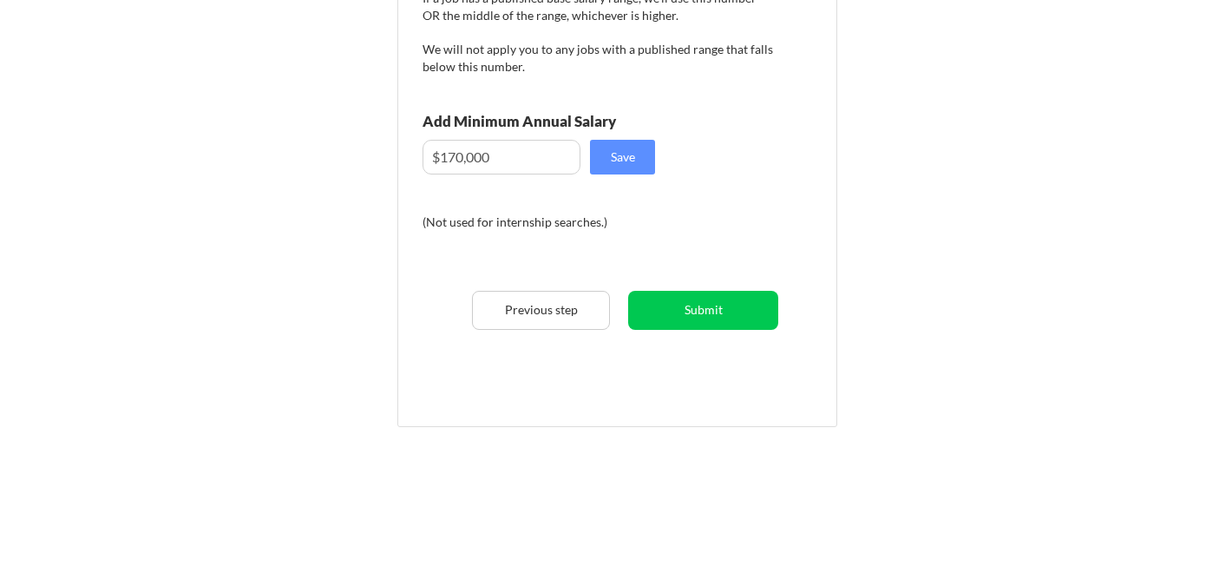
scroll to position [0, 0]
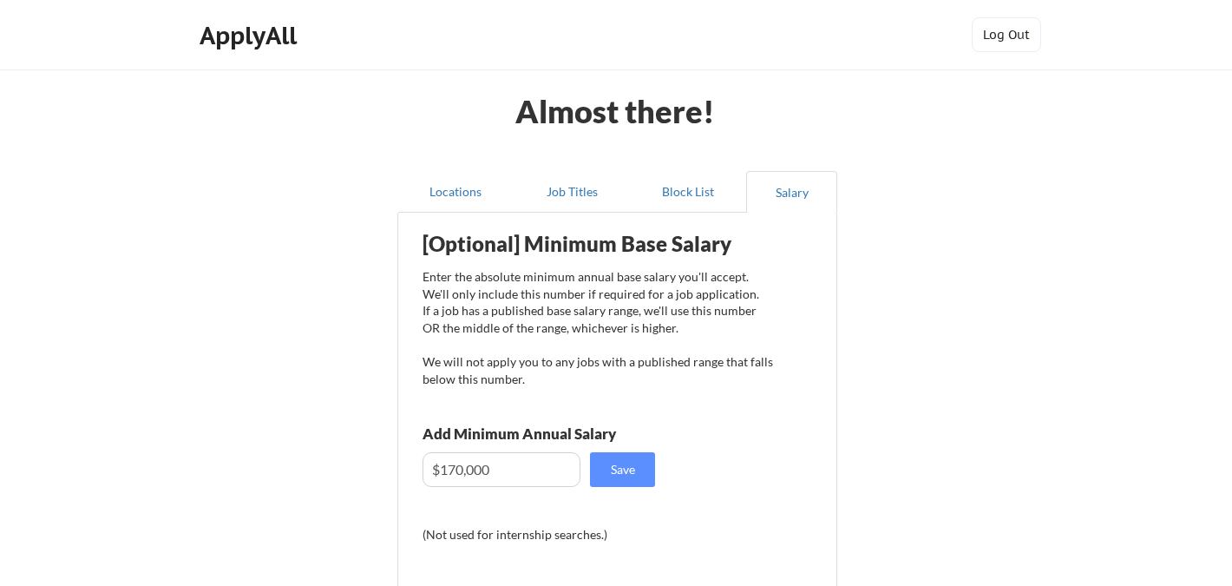
click at [292, 47] on div "ApplyAll" at bounding box center [251, 35] width 102 height 29
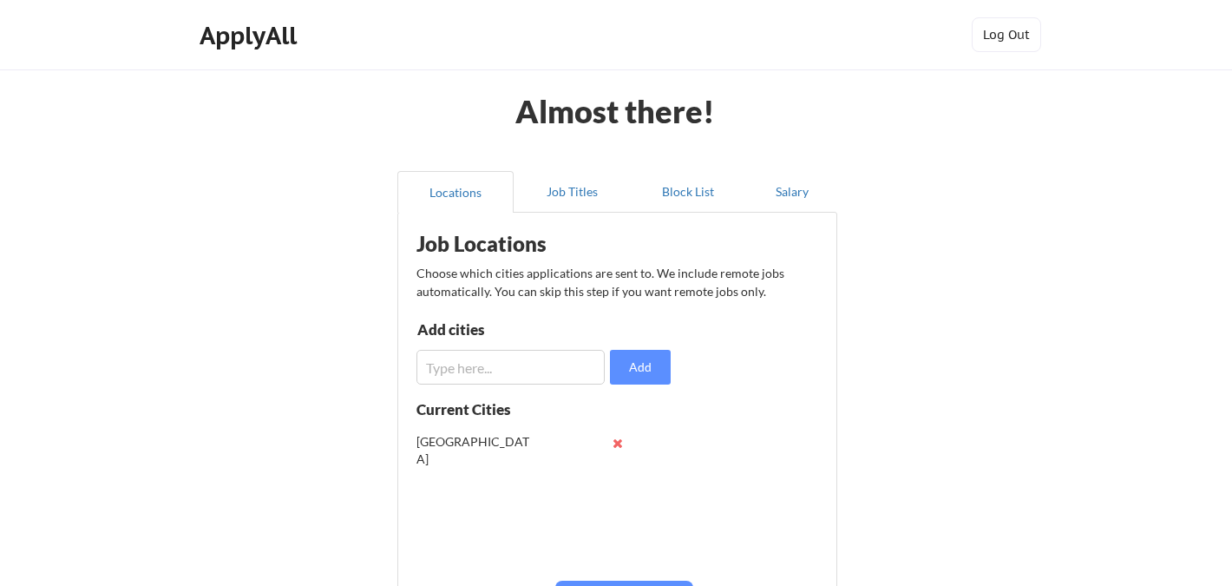
click at [575, 211] on button "Job Titles" at bounding box center [572, 192] width 116 height 42
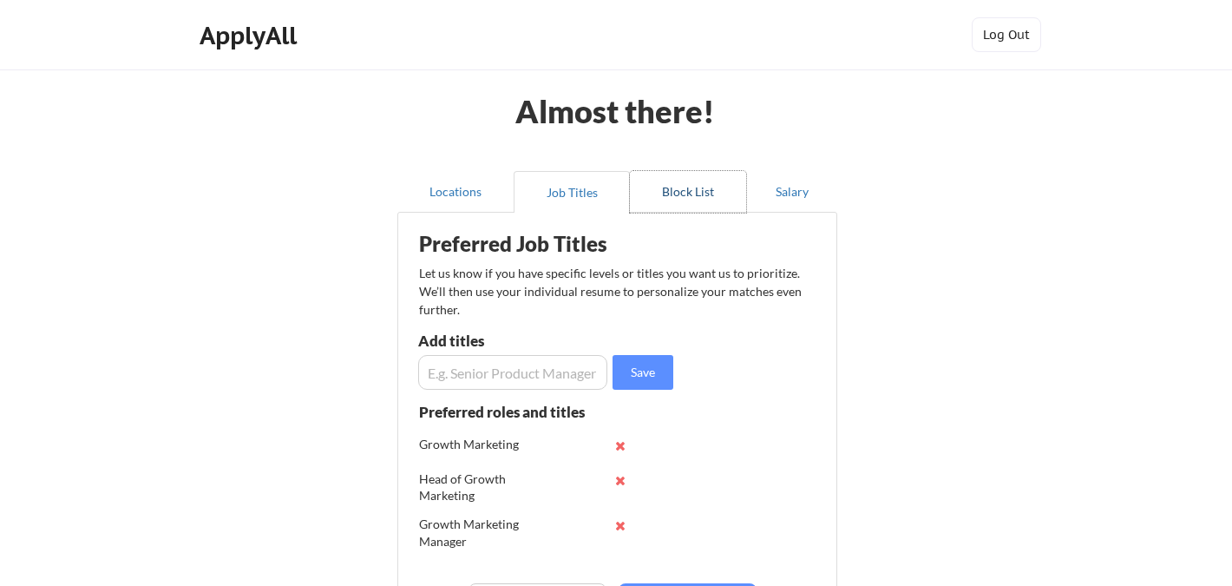
click at [658, 199] on button "Block List" at bounding box center [688, 192] width 116 height 42
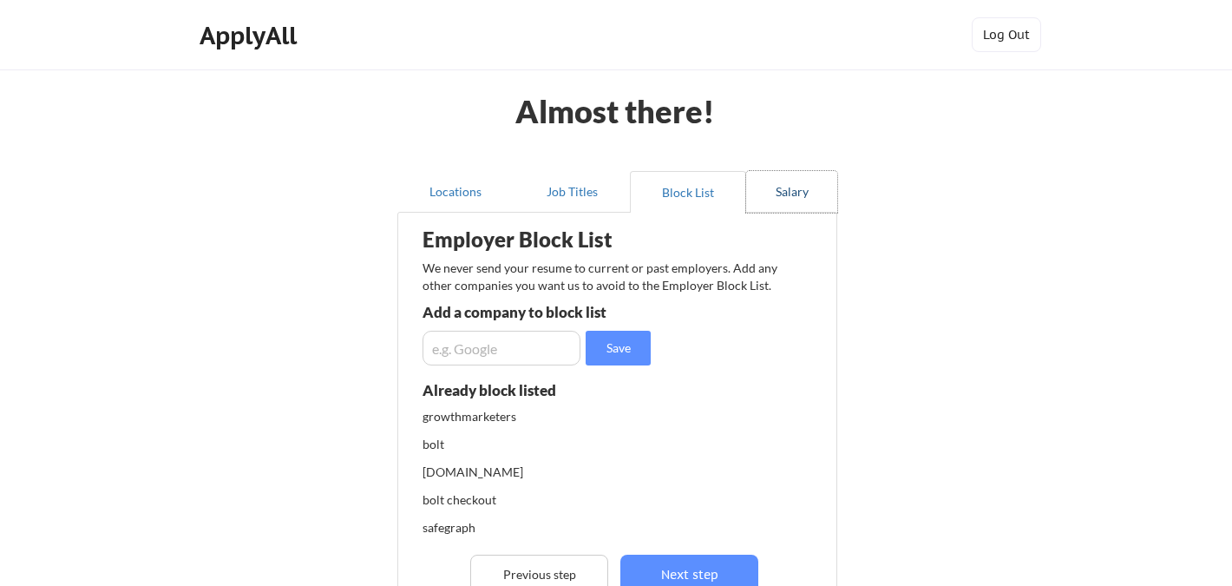
click at [780, 199] on button "Salary" at bounding box center [791, 192] width 91 height 42
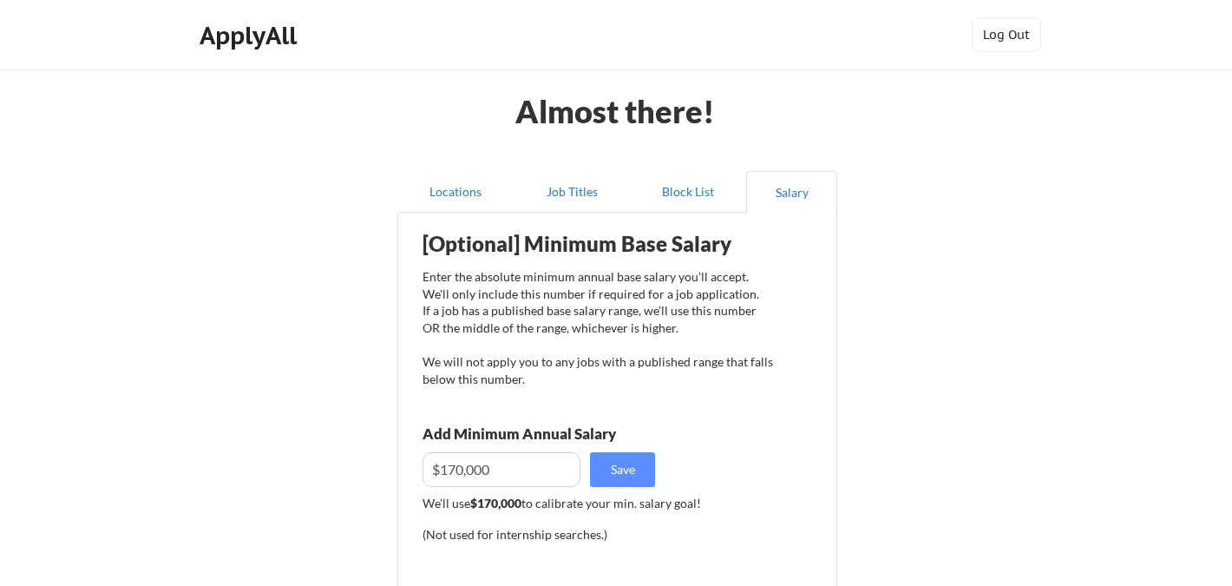
scroll to position [312, 0]
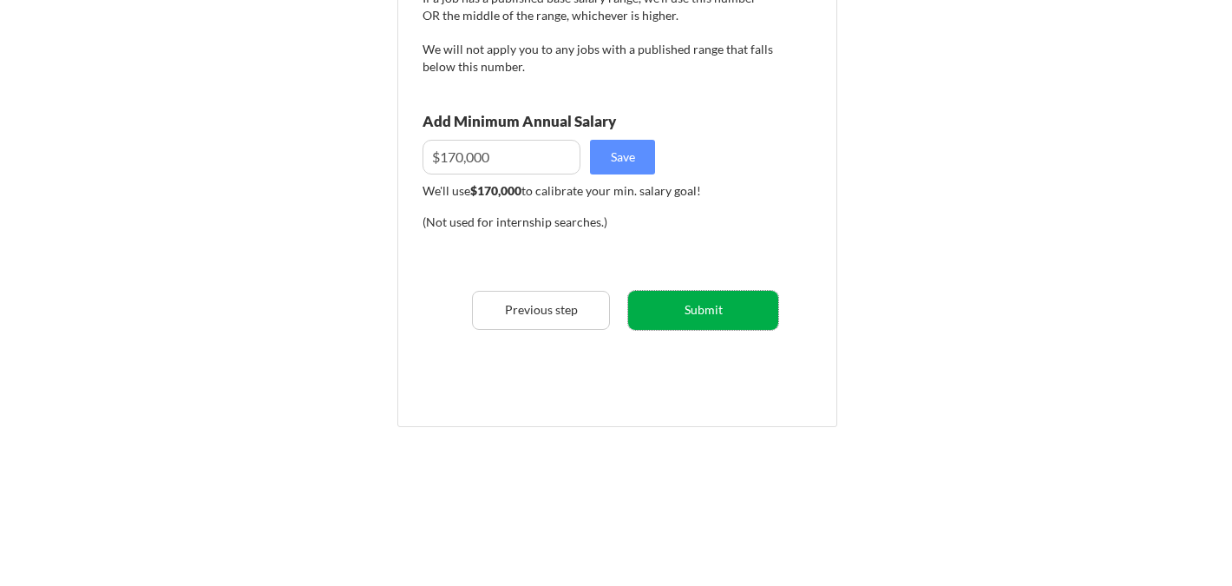
click at [703, 314] on button "Submit" at bounding box center [703, 310] width 150 height 39
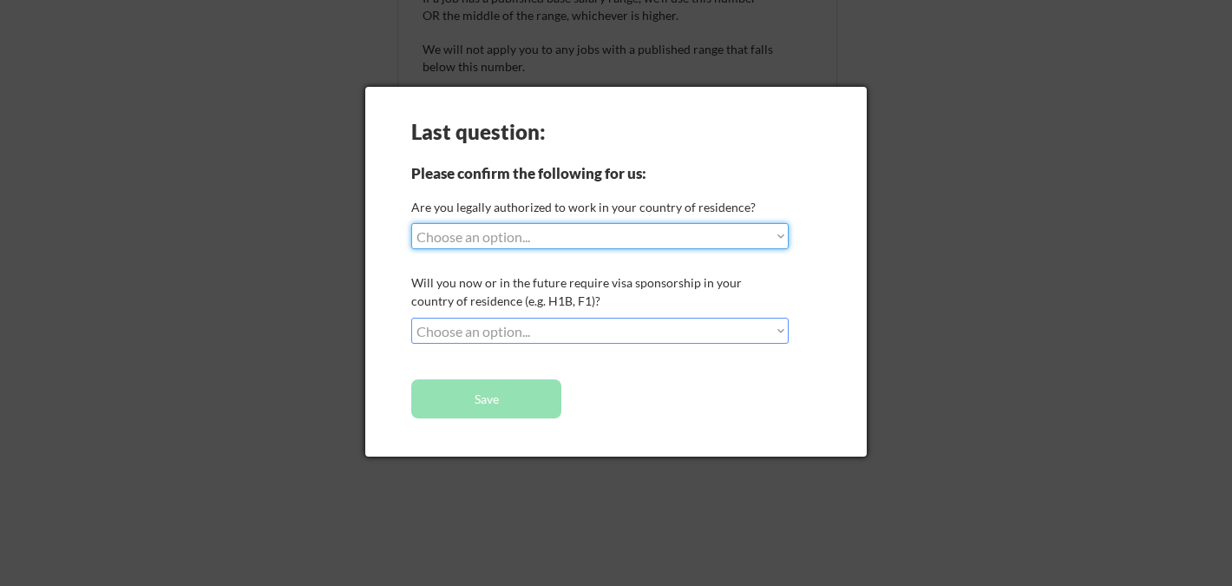
click at [541, 241] on select "Choose an option... Yes, I am a US Citizen Yes, I am a Canadian Citizen Yes, I …" at bounding box center [599, 236] width 377 height 26
select select ""yes__i_am_a_us_citizen""
click at [411, 223] on select "Choose an option... Yes, I am a US Citizen Yes, I am a Canadian Citizen Yes, I …" at bounding box center [599, 236] width 377 height 26
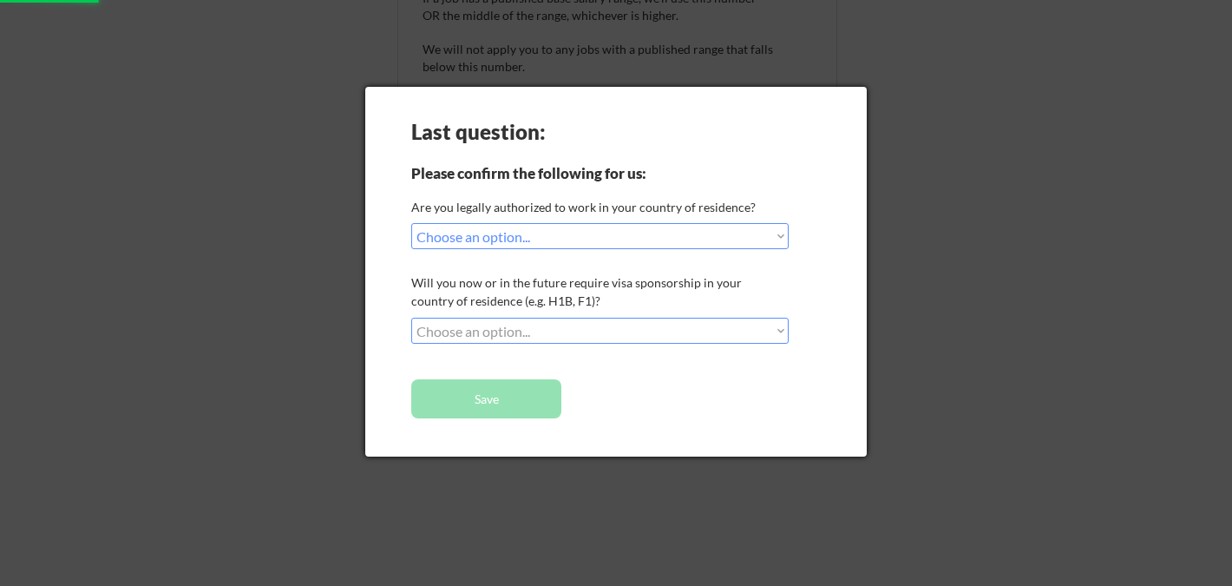
click at [492, 321] on select "Choose an option... No, I will not need sponsorship Yes, I will need sponsorship" at bounding box center [599, 331] width 377 height 26
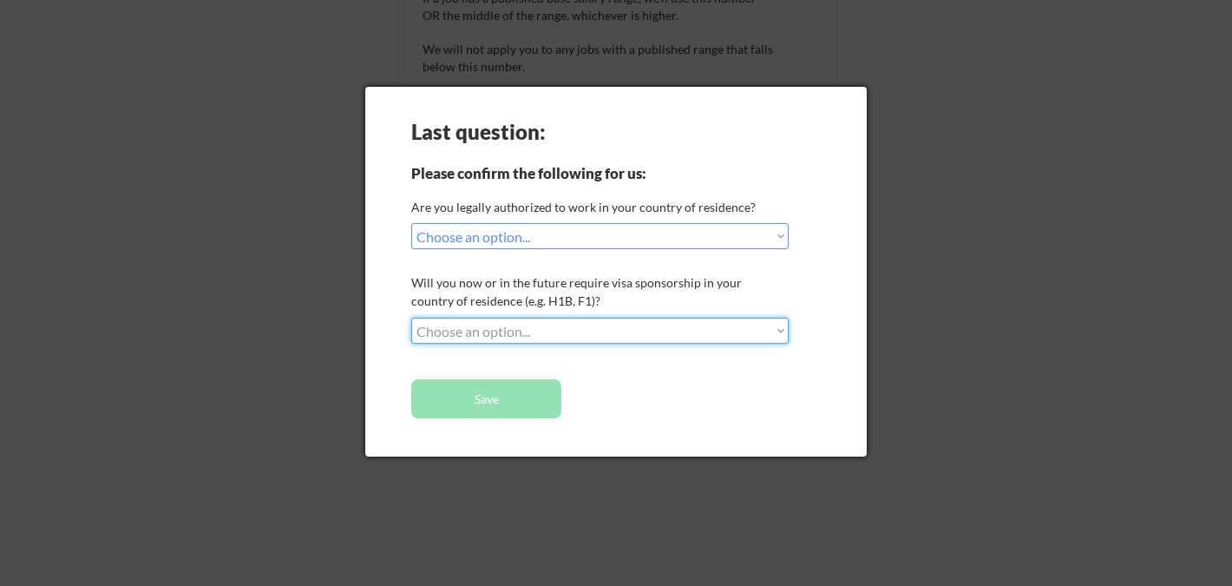
select select ""no__i_will_not_need_sponsorship""
click at [411, 318] on select "Choose an option... No, I will not need sponsorship Yes, I will need sponsorship" at bounding box center [599, 331] width 377 height 26
click at [482, 410] on button "Save" at bounding box center [486, 398] width 150 height 39
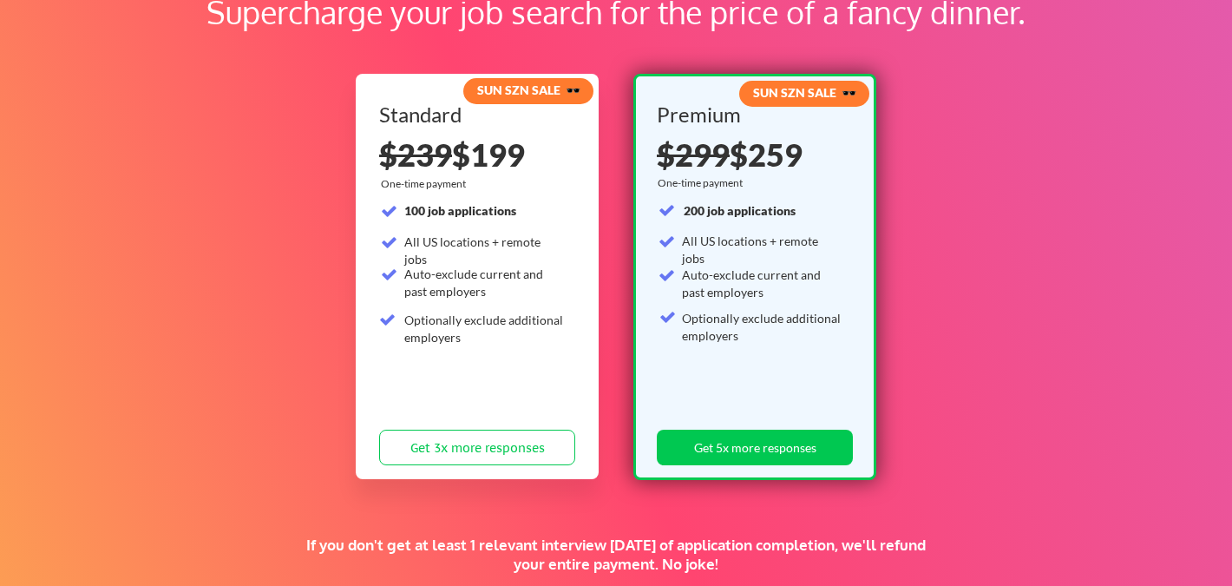
scroll to position [112, 0]
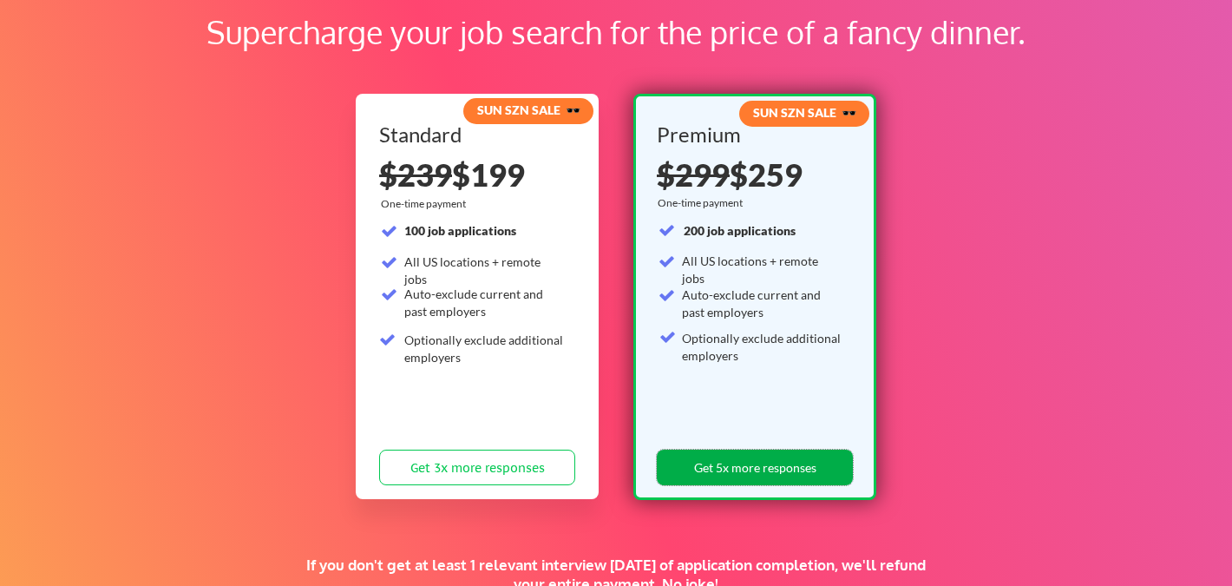
click at [747, 473] on button "Get 5x more responses" at bounding box center [755, 467] width 196 height 36
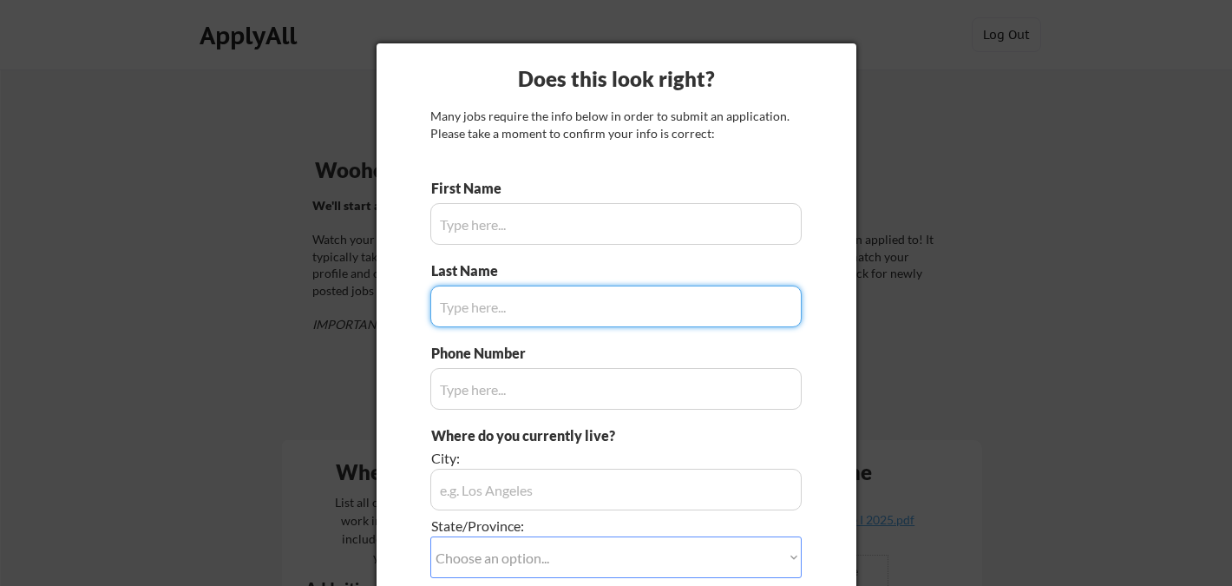
type input "Karissa"
type input "[PHONE_NUMBER]"
type input "[GEOGRAPHIC_DATA], [GEOGRAPHIC_DATA]"
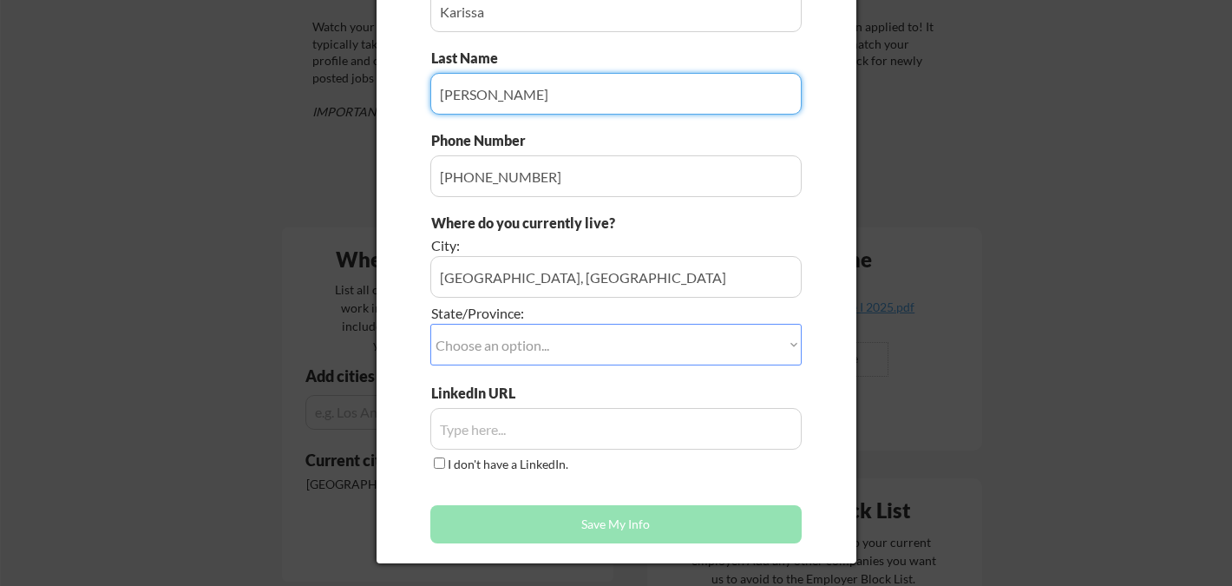
scroll to position [357, 0]
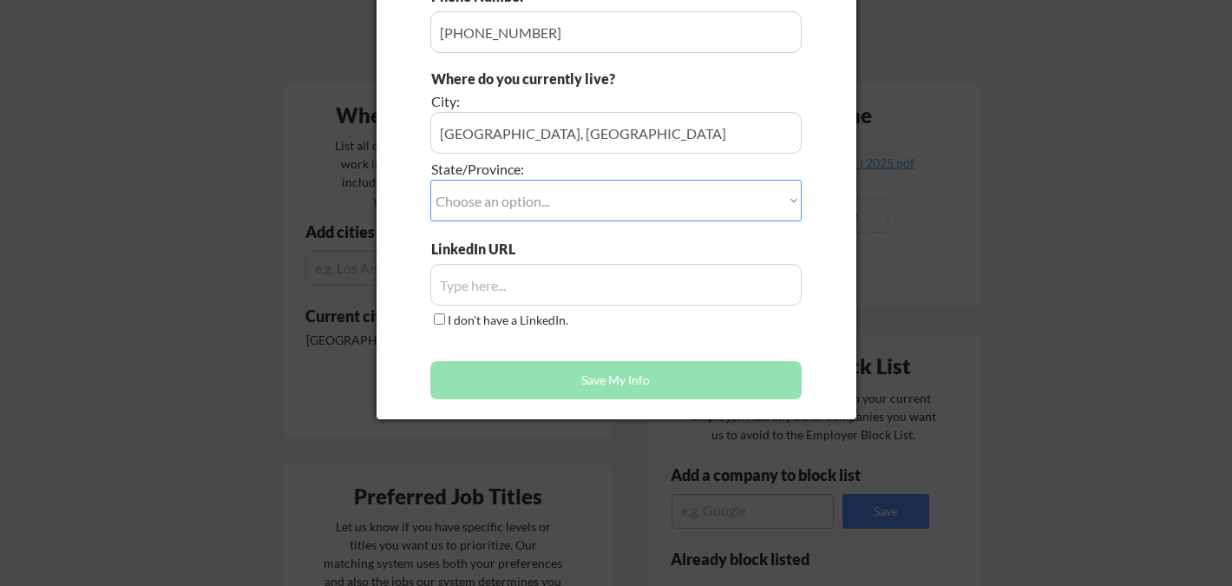
type input "[PERSON_NAME]"
click at [522, 291] on input "input" at bounding box center [615, 285] width 371 height 42
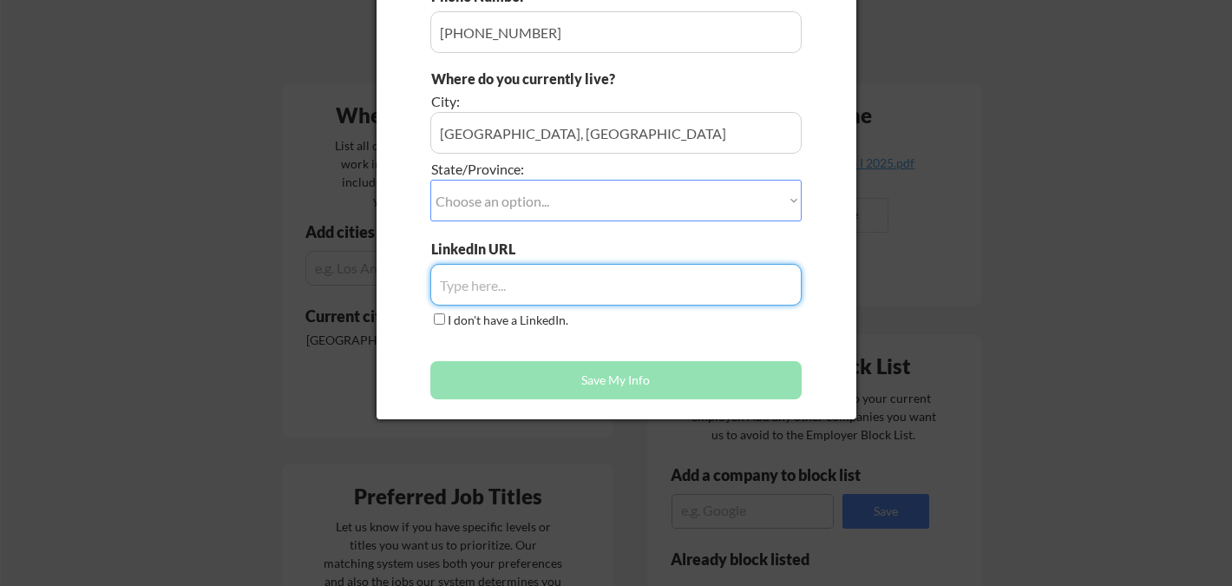
paste input "[URL][DOMAIN_NAME]"
type input "[URL][DOMAIN_NAME]"
click at [527, 205] on select "Choose an option... Other/Not Applicable [US_STATE] [US_STATE] [GEOGRAPHIC_DATA…" at bounding box center [615, 201] width 371 height 42
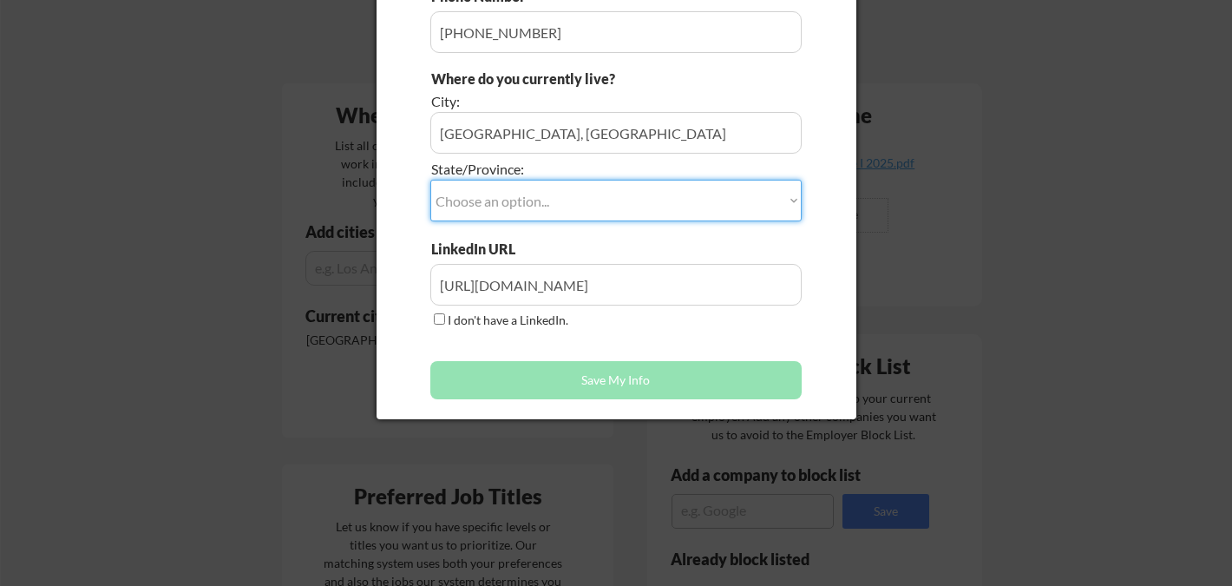
select select ""[US_STATE]""
click at [430, 180] on select "Choose an option... Other/Not Applicable [US_STATE] [US_STATE] [GEOGRAPHIC_DATA…" at bounding box center [615, 201] width 371 height 42
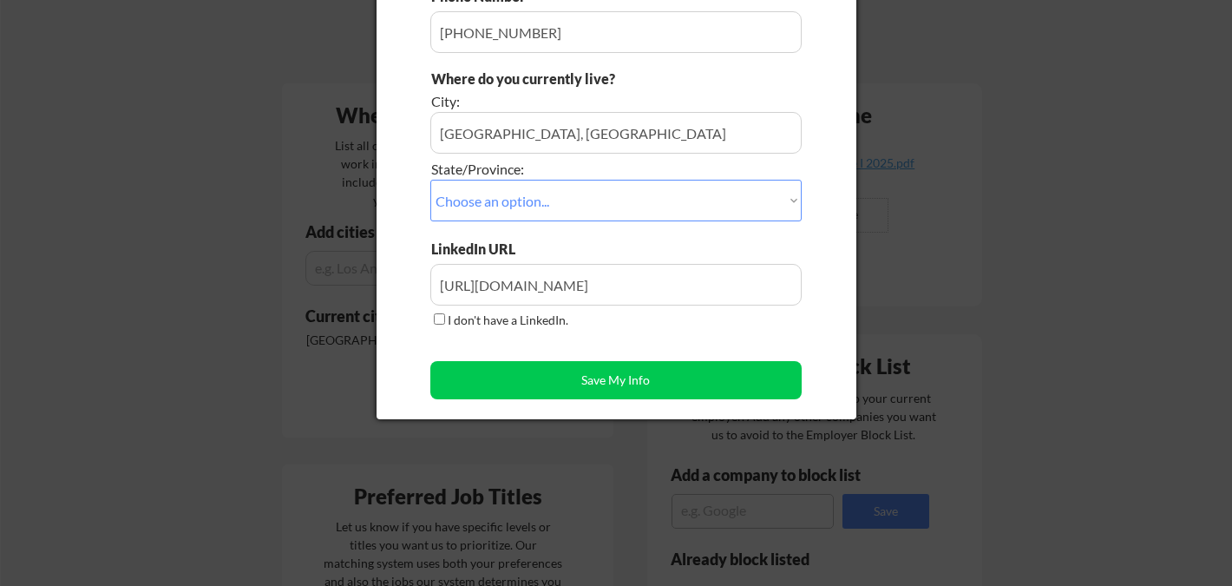
click at [538, 141] on input "input" at bounding box center [615, 133] width 371 height 42
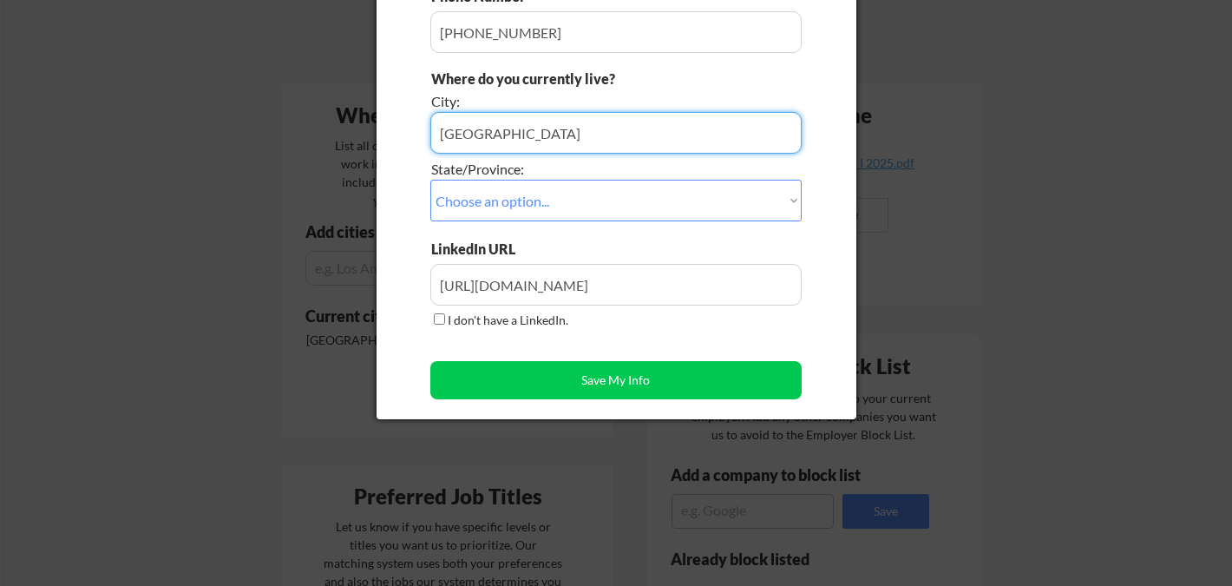
type input "[GEOGRAPHIC_DATA]"
click at [396, 200] on div "Does this look right? Many jobs require the info below in order to submit an ap…" at bounding box center [616, 53] width 480 height 732
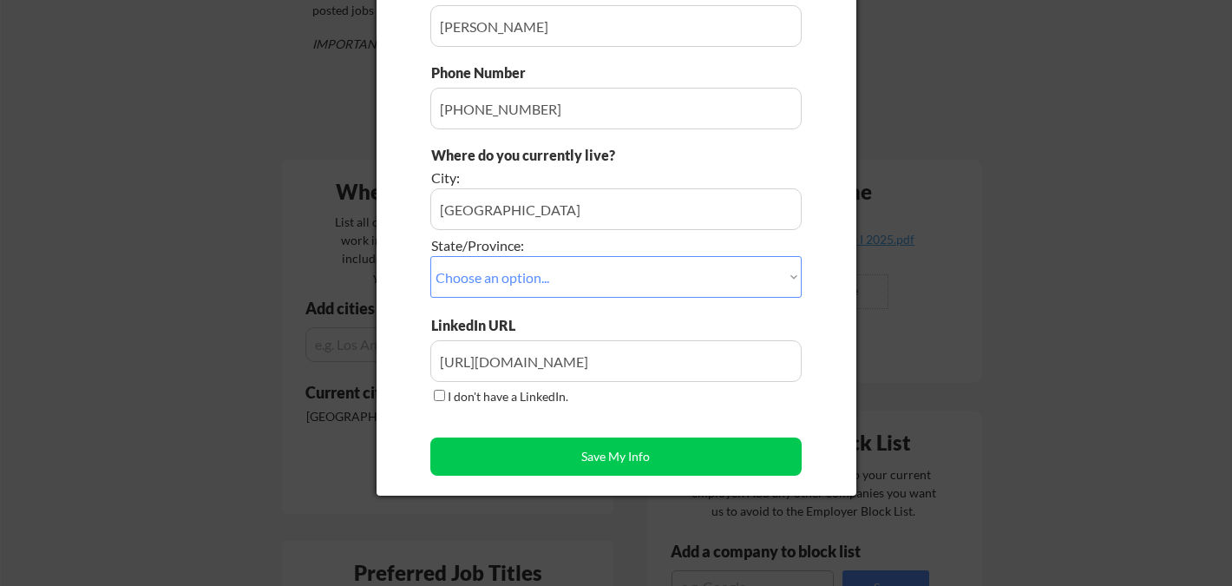
scroll to position [354, 0]
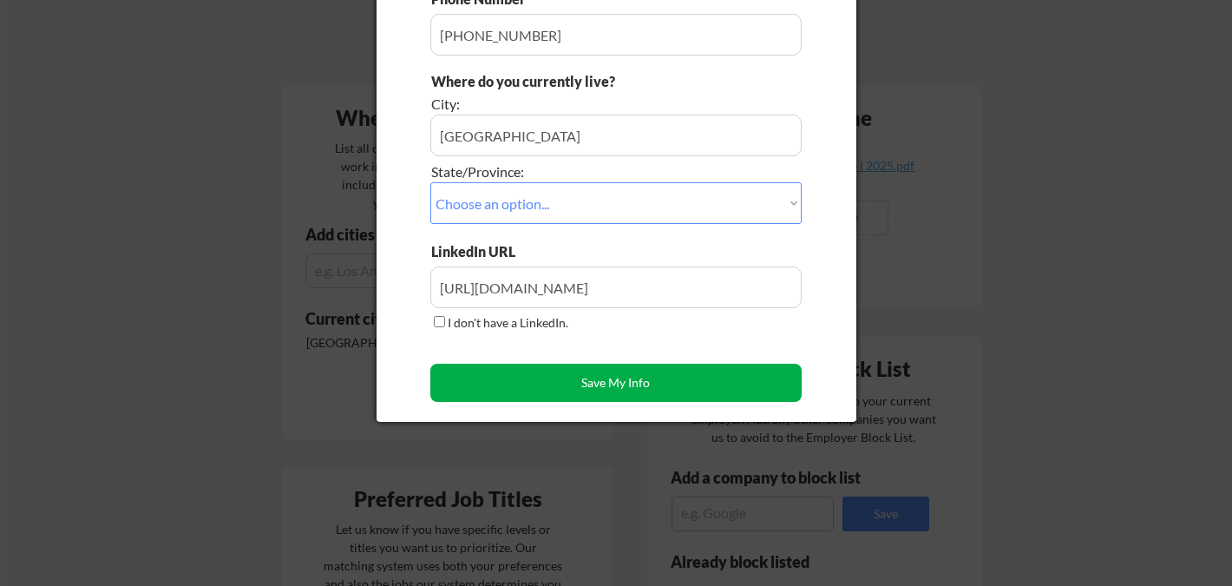
click at [536, 383] on button "Save My Info" at bounding box center [615, 382] width 371 height 38
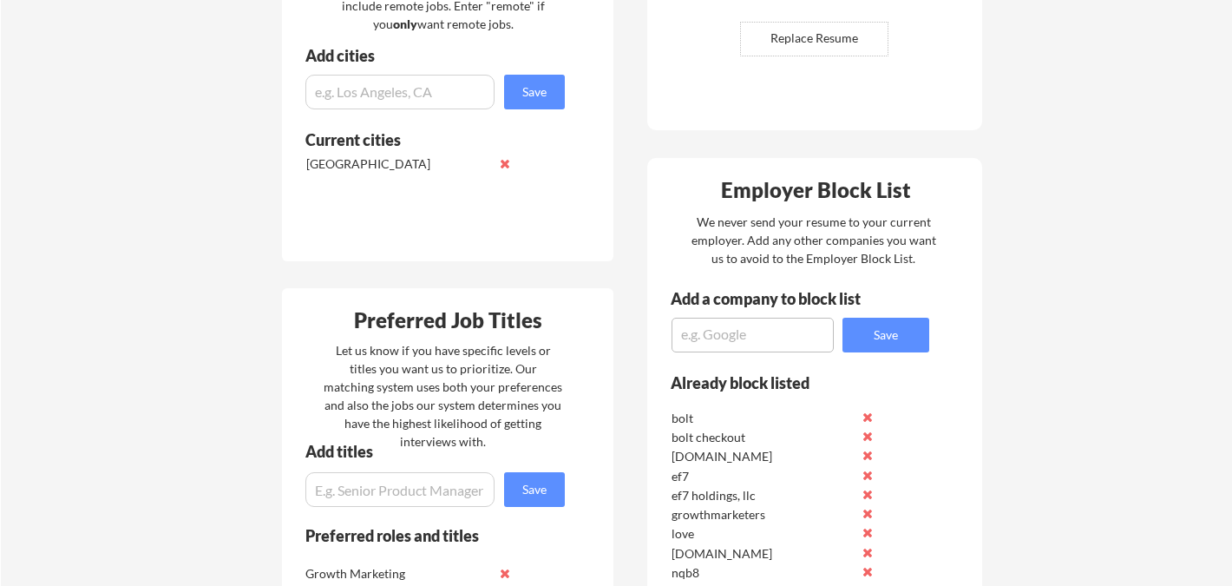
scroll to position [737, 0]
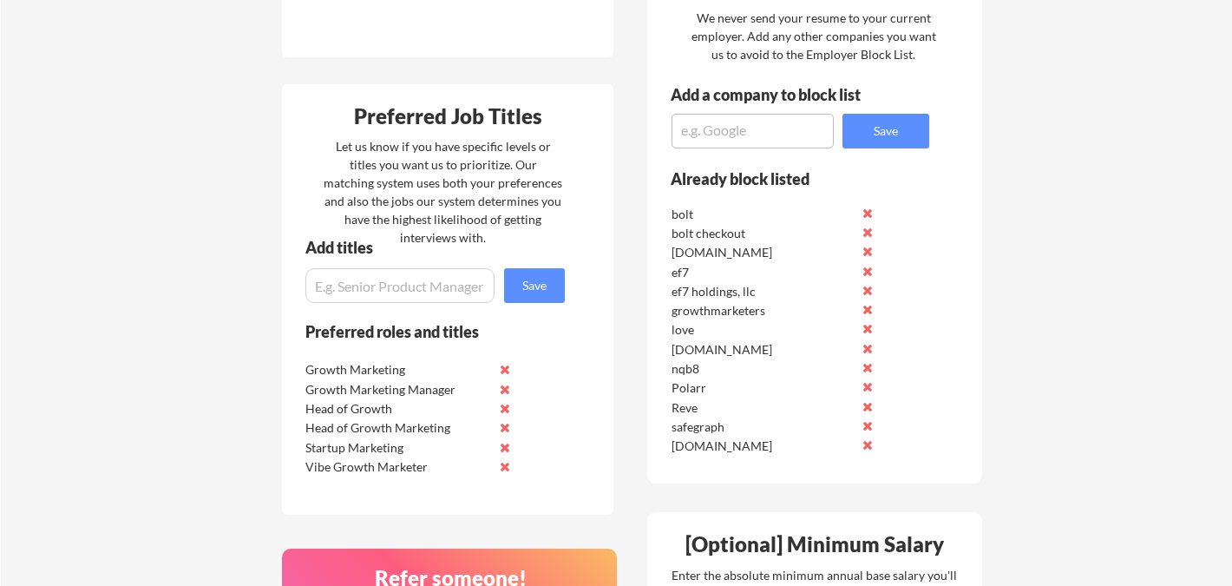
click at [403, 288] on input "input" at bounding box center [399, 285] width 189 height 35
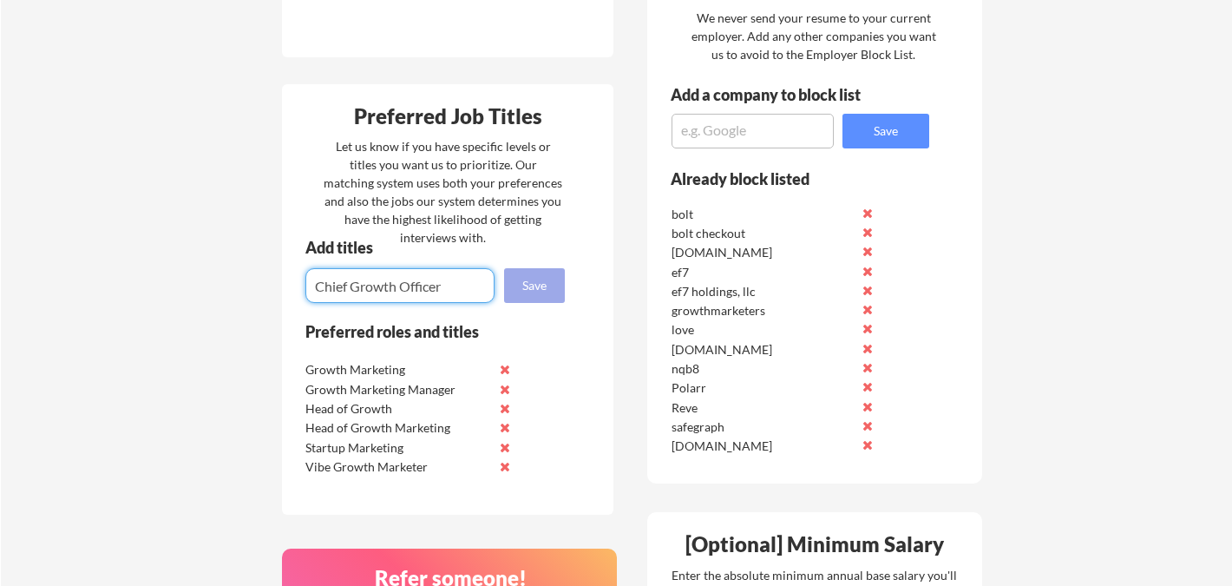
type input "Chief Growth Officer"
click at [544, 286] on button "Save" at bounding box center [534, 285] width 61 height 35
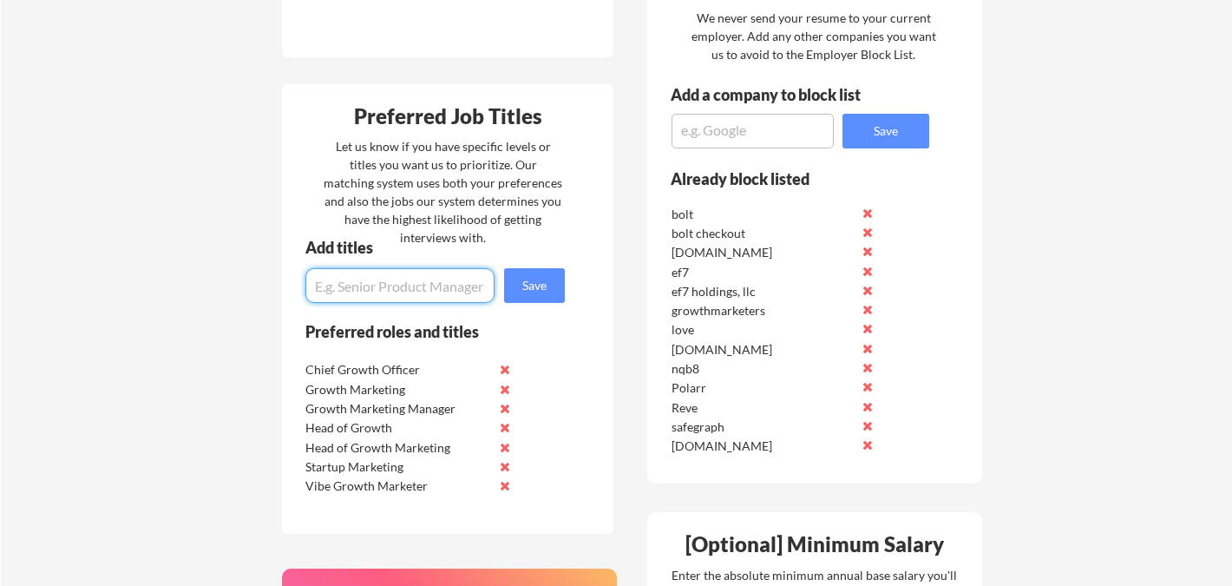
click at [444, 285] on input "input" at bounding box center [399, 285] width 189 height 35
type input "D"
type input "Startup Marketing Lead"
click at [538, 291] on button "Save" at bounding box center [534, 285] width 61 height 35
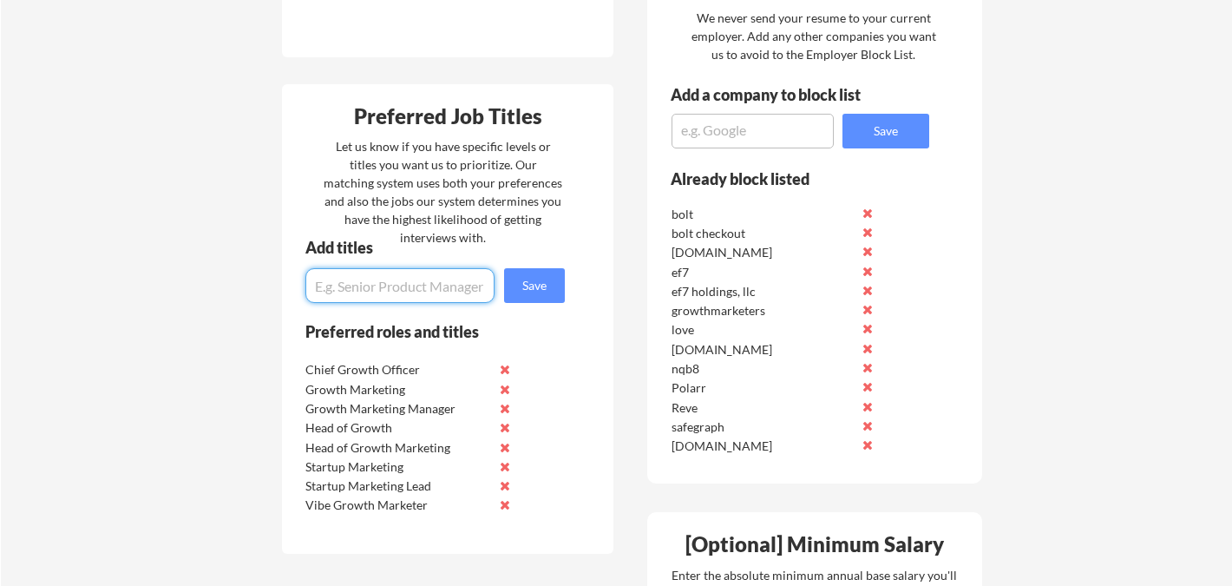
click at [423, 287] on input "input" at bounding box center [399, 285] width 189 height 35
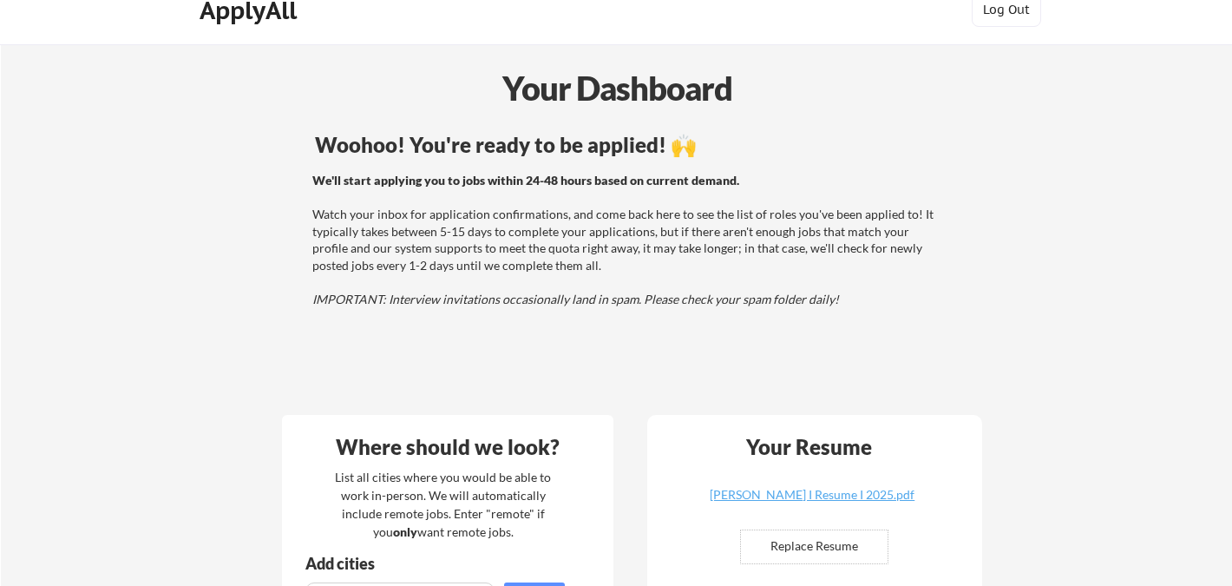
scroll to position [0, 0]
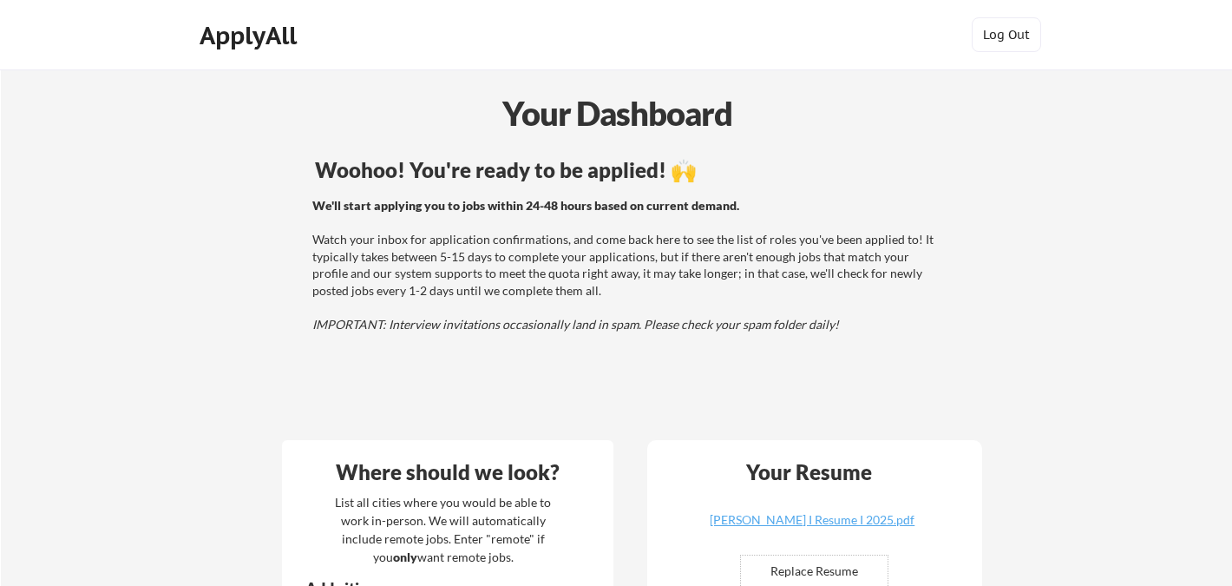
click at [209, 39] on div "ApplyAll" at bounding box center [251, 35] width 102 height 29
click at [218, 44] on div "ApplyAll" at bounding box center [251, 35] width 102 height 29
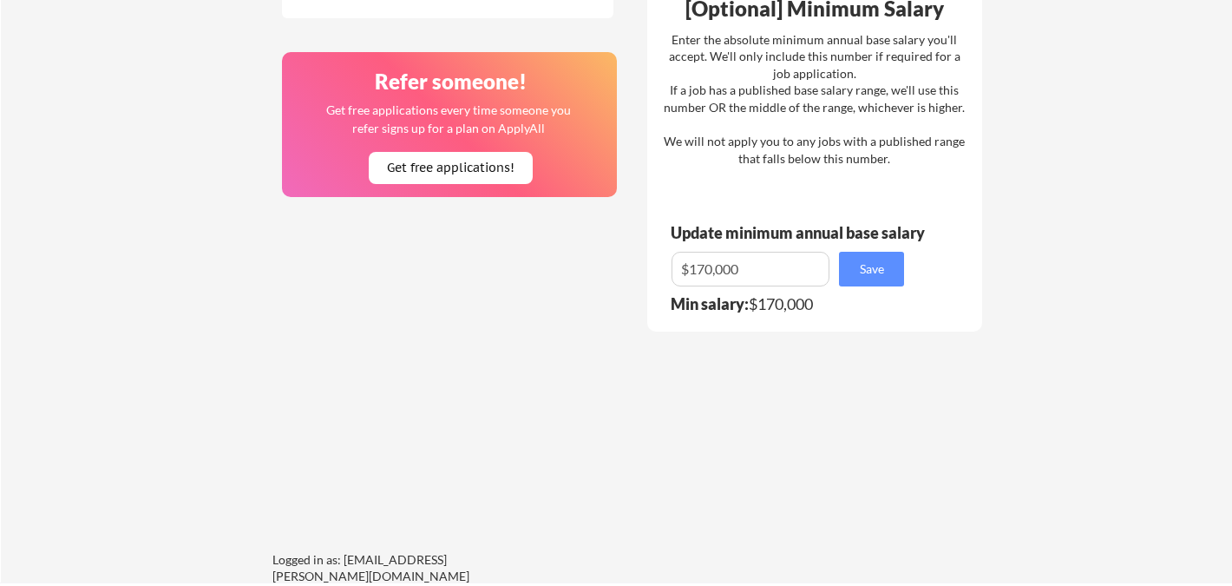
scroll to position [1545, 0]
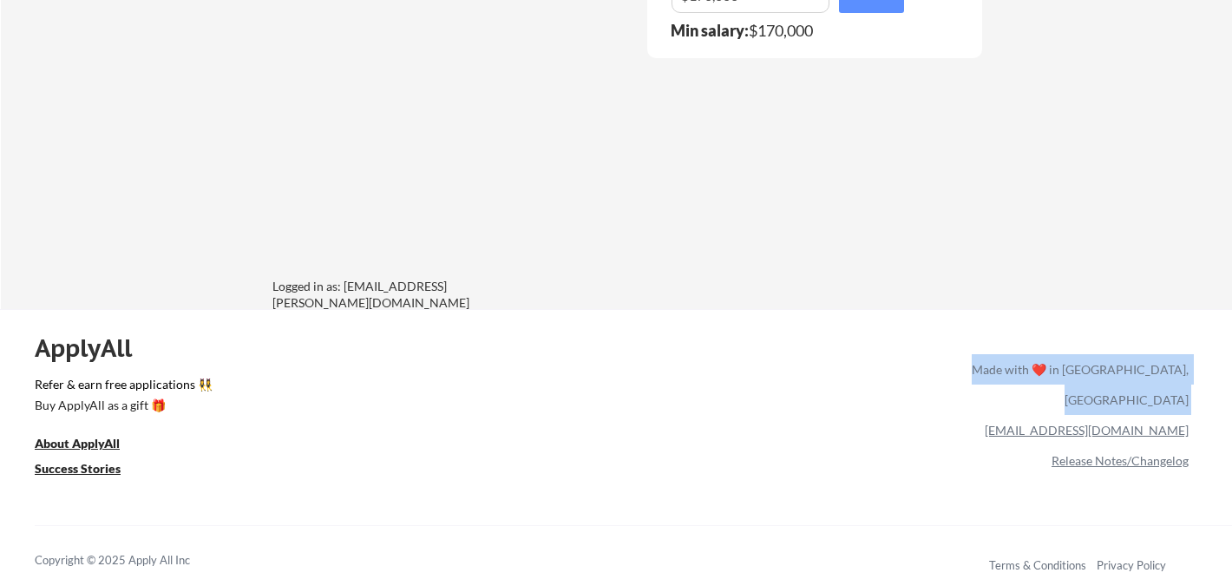
drag, startPoint x: 1201, startPoint y: 403, endPoint x: 1055, endPoint y: 401, distance: 146.6
click at [1053, 401] on div "ApplyAll Refer & earn free applications 👯‍♀️ Buy ApplyAll as a gift 🎁 About App…" at bounding box center [616, 458] width 1232 height 275
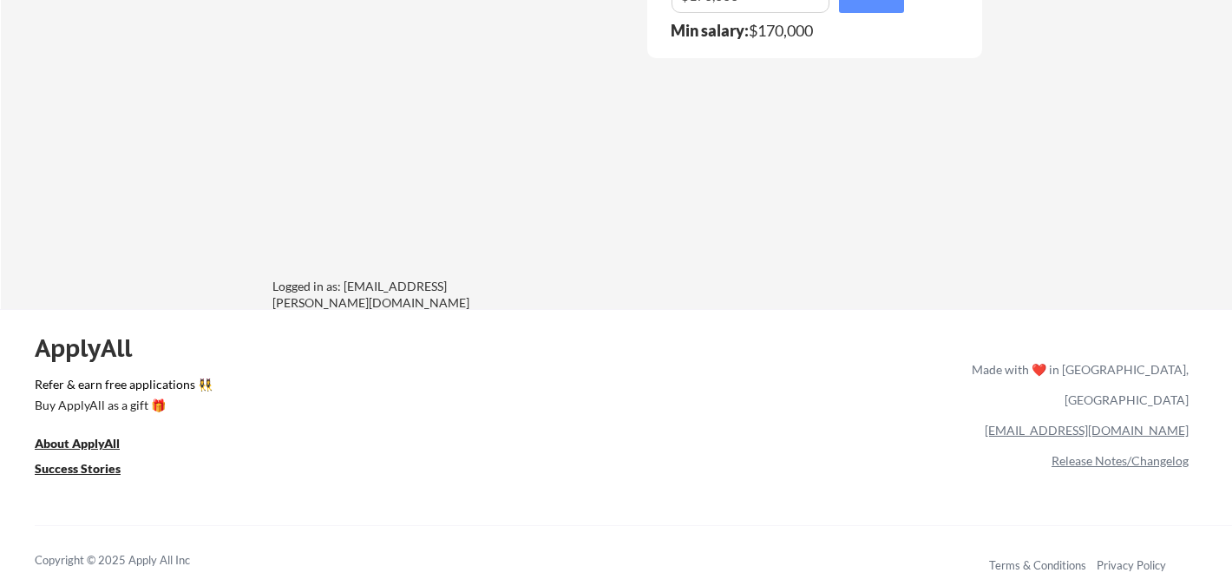
click at [1032, 415] on div "[EMAIL_ADDRESS][DOMAIN_NAME]" at bounding box center [1077, 430] width 224 height 30
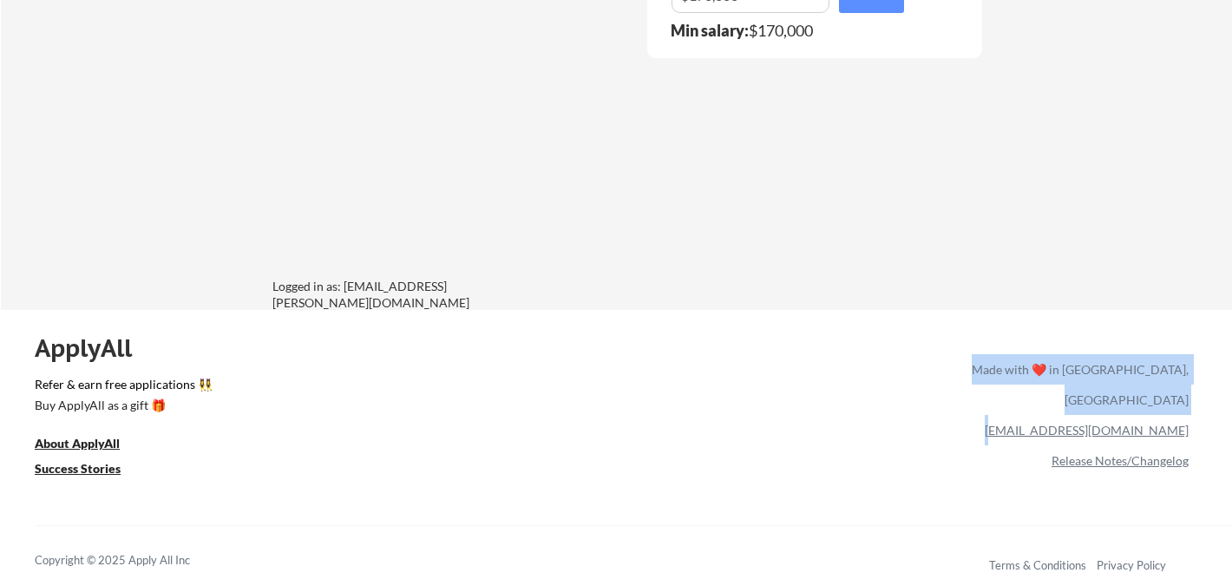
drag, startPoint x: 1201, startPoint y: 400, endPoint x: 1090, endPoint y: 400, distance: 111.0
click at [1090, 400] on div "ApplyAll Refer & earn free applications 👯‍♀️ Buy ApplyAll as a gift 🎁 About App…" at bounding box center [616, 458] width 1232 height 275
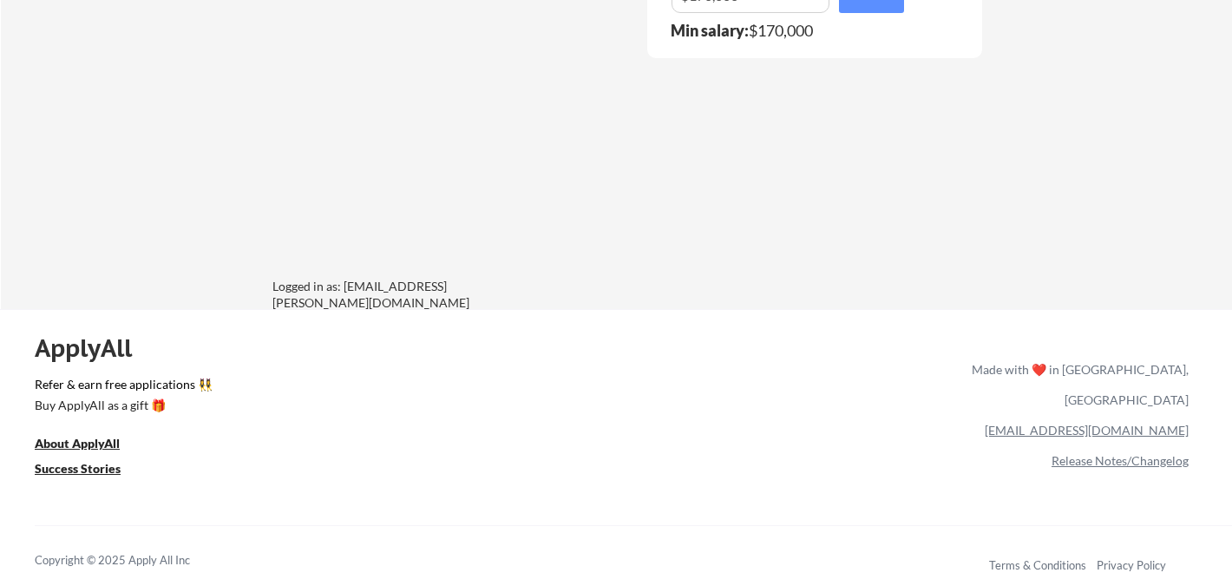
click at [1061, 415] on div "[EMAIL_ADDRESS][DOMAIN_NAME]" at bounding box center [1077, 430] width 224 height 30
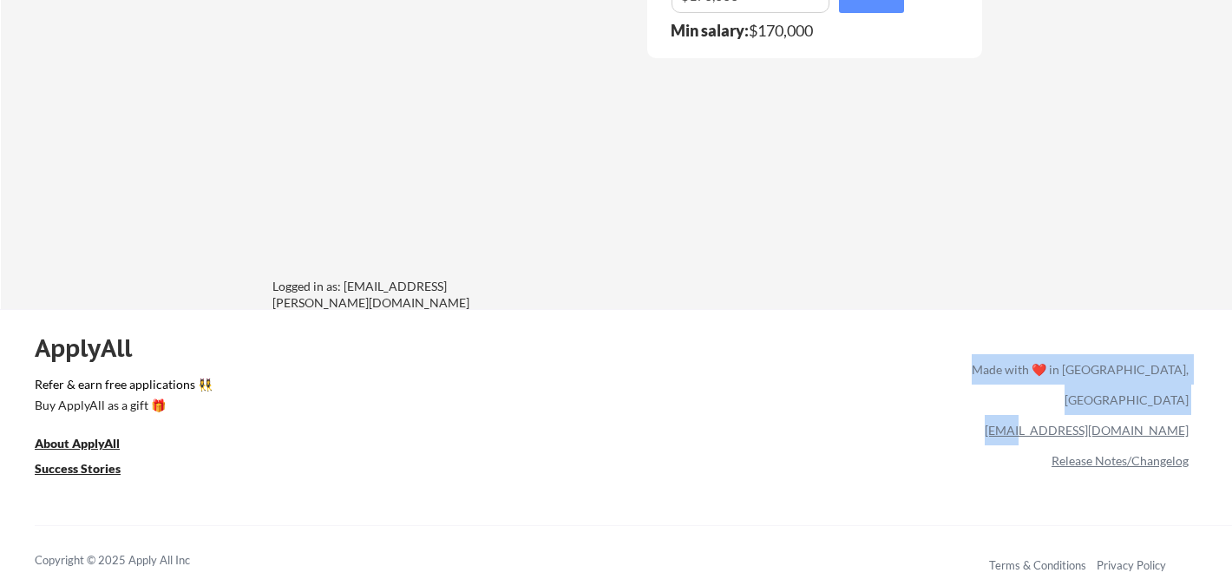
drag, startPoint x: 1190, startPoint y: 406, endPoint x: 1120, endPoint y: 405, distance: 70.3
click at [1120, 405] on div "ApplyAll Refer & earn free applications 👯‍♀️ Buy ApplyAll as a gift 🎁 About App…" at bounding box center [616, 458] width 1232 height 275
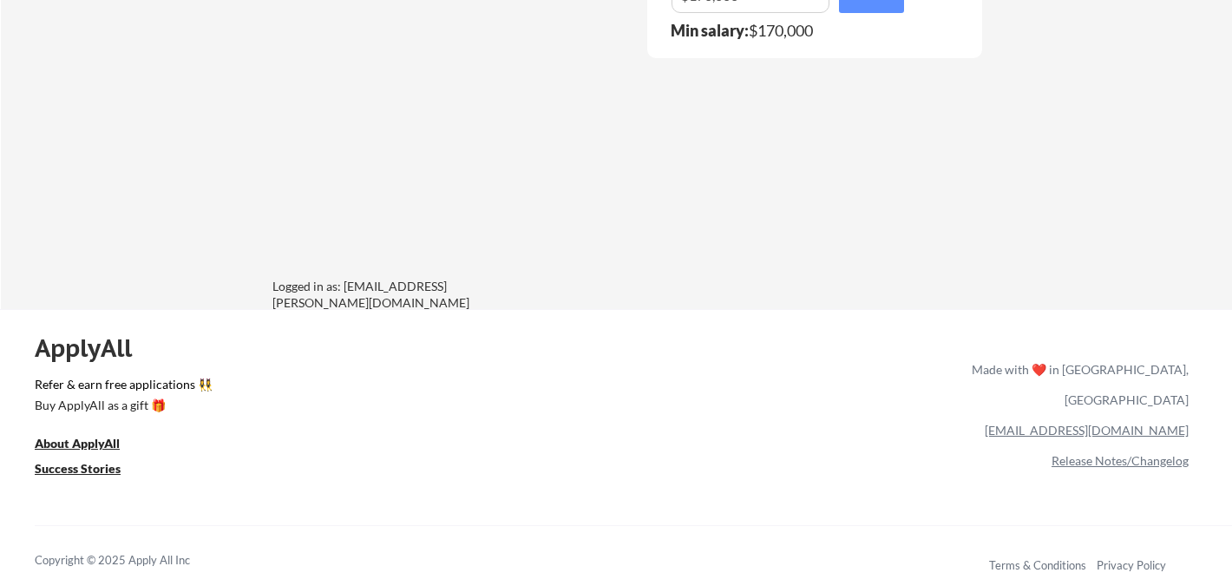
click at [1011, 445] on div "Release Notes/Changelog" at bounding box center [1077, 460] width 224 height 30
